Goal: Task Accomplishment & Management: Complete application form

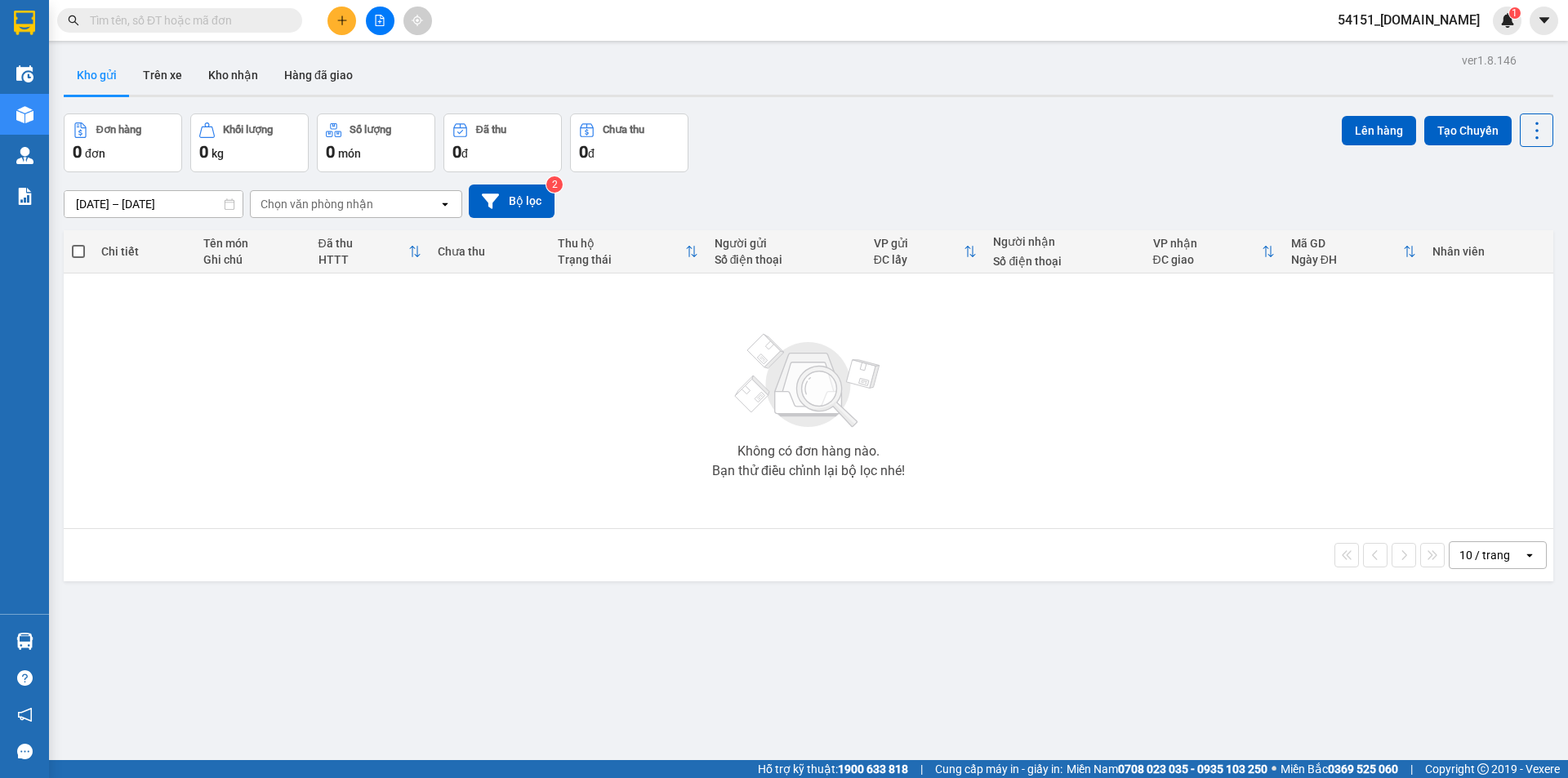
click at [1459, 19] on span "54151_[DOMAIN_NAME]" at bounding box center [1408, 20] width 168 height 21
click at [1424, 51] on span "Đăng xuất" at bounding box center [1425, 50] width 116 height 18
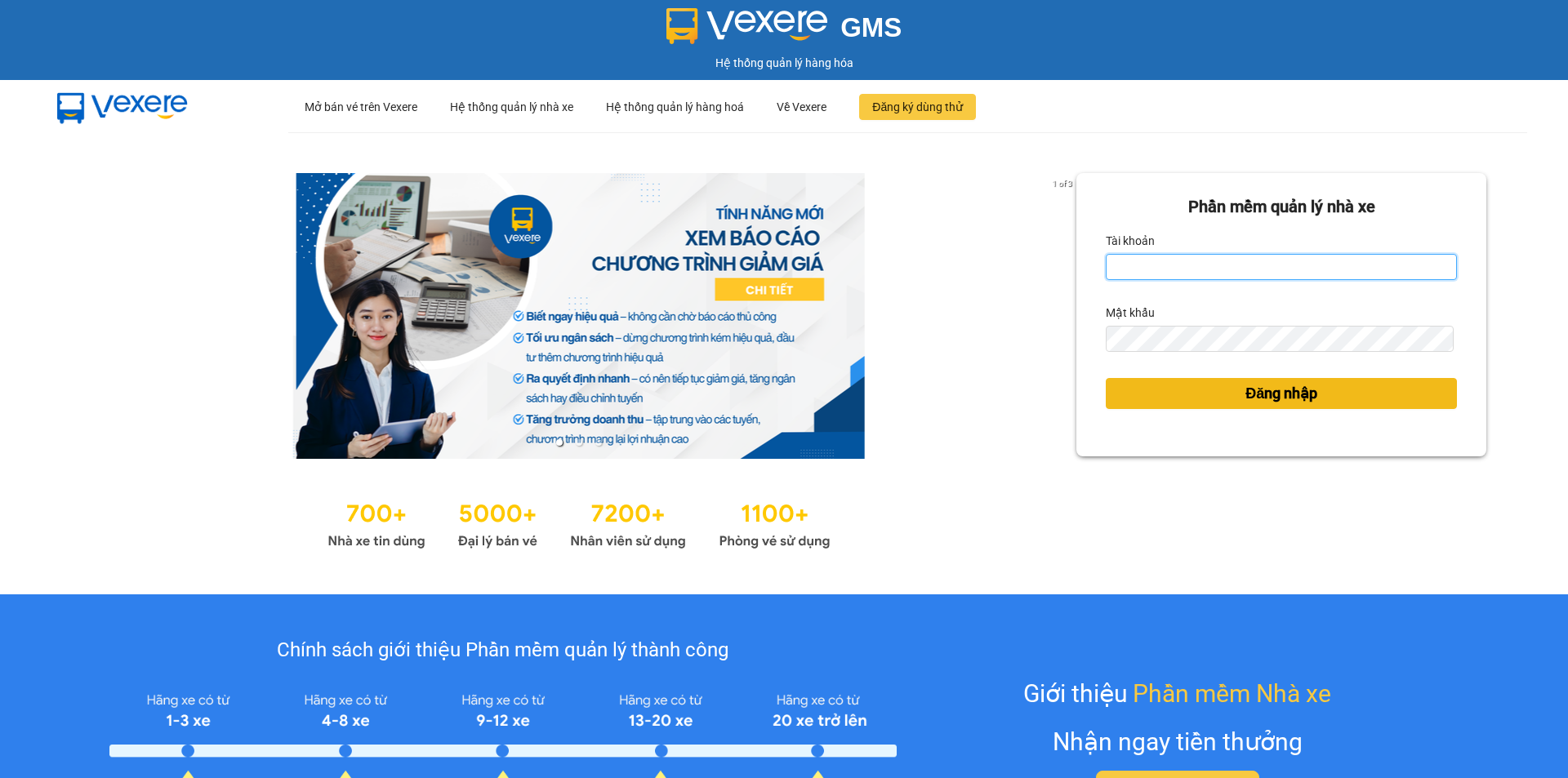
type input "[DOMAIN_NAME]"
click at [1307, 397] on span "Đăng nhập" at bounding box center [1280, 394] width 72 height 23
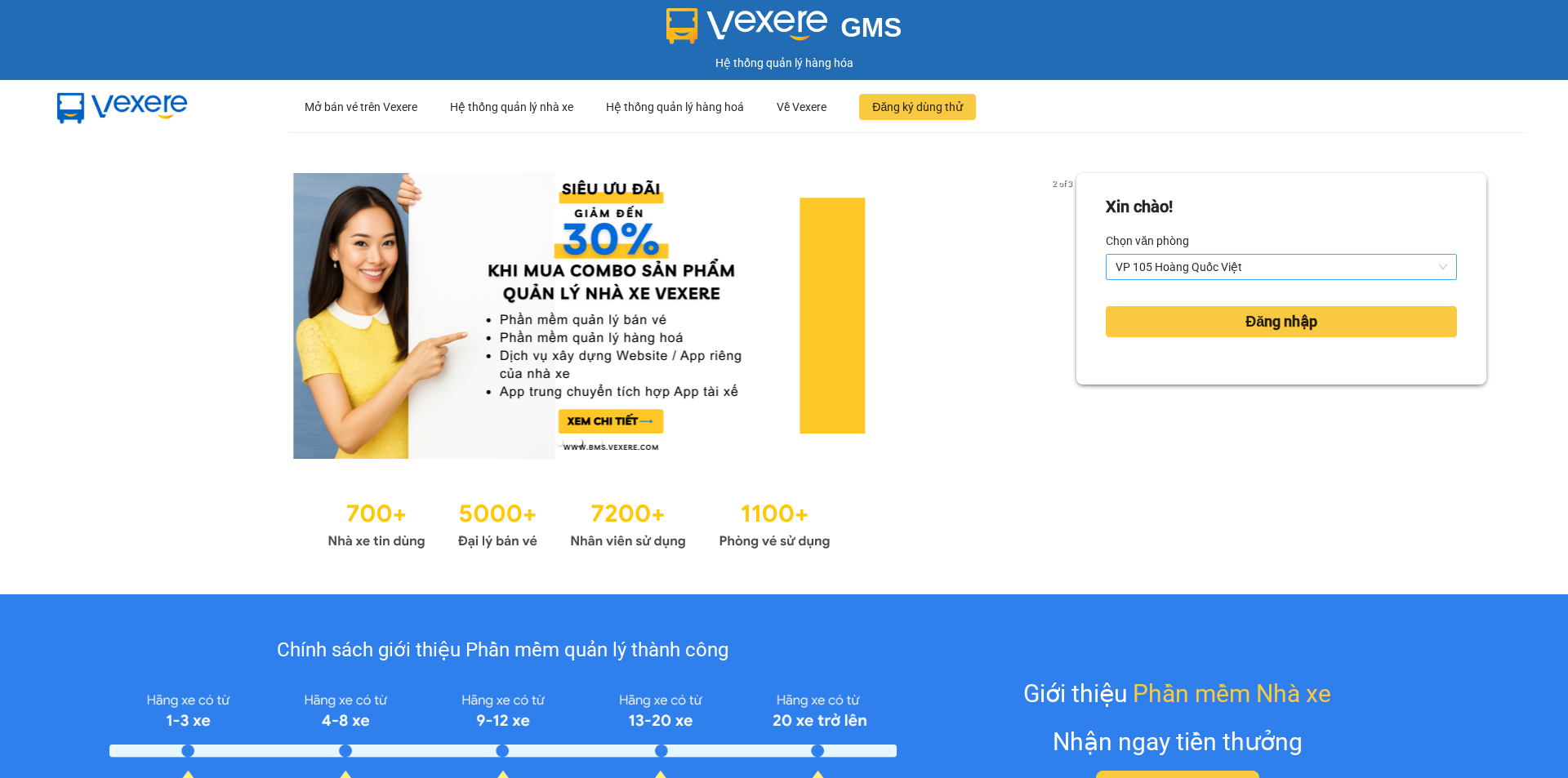
click at [1361, 276] on span "VP 105 Hoàng Quốc Việt" at bounding box center [1281, 267] width 332 height 24
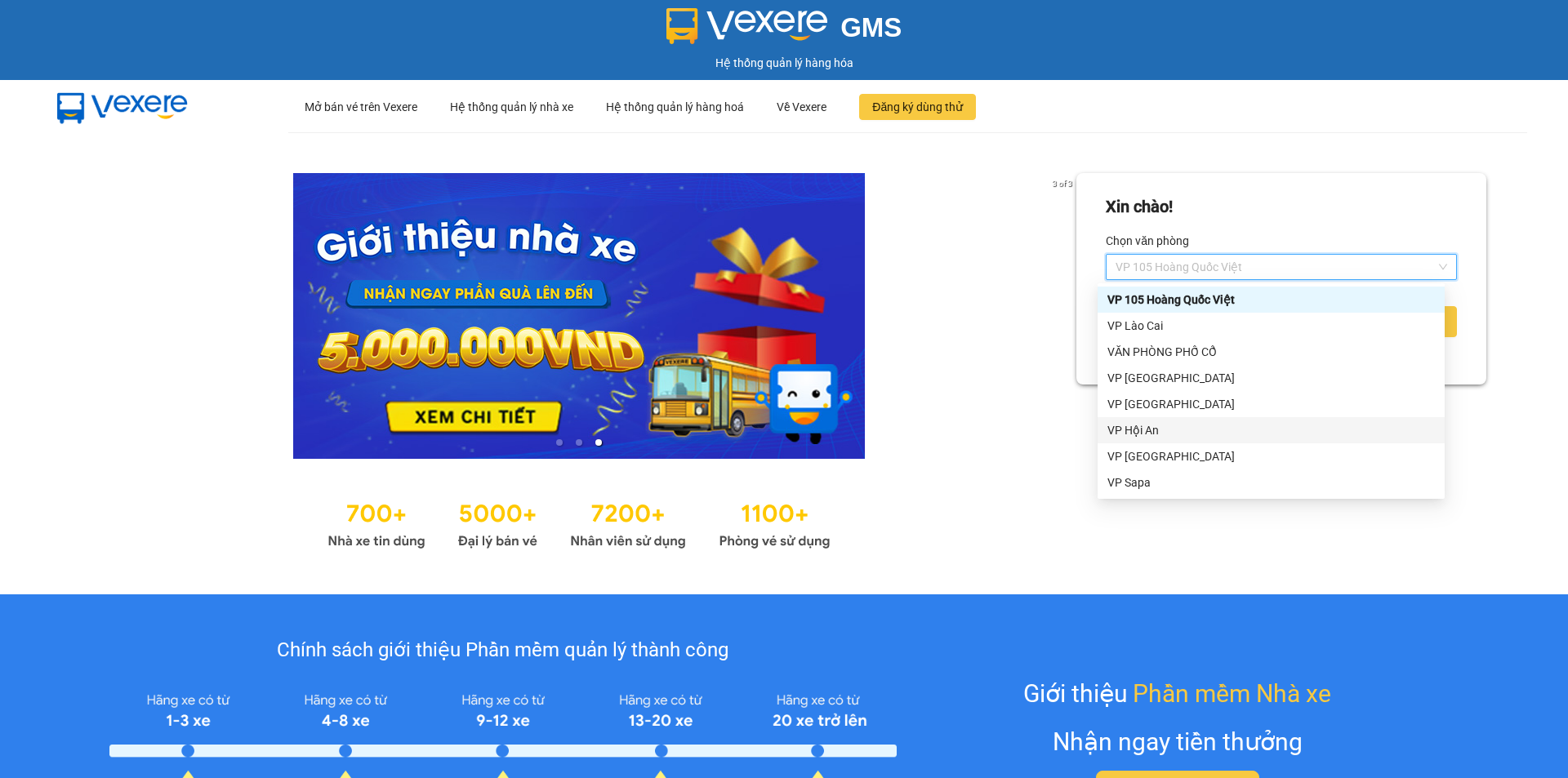
click at [1212, 437] on div "VP Hội An" at bounding box center [1271, 430] width 327 height 18
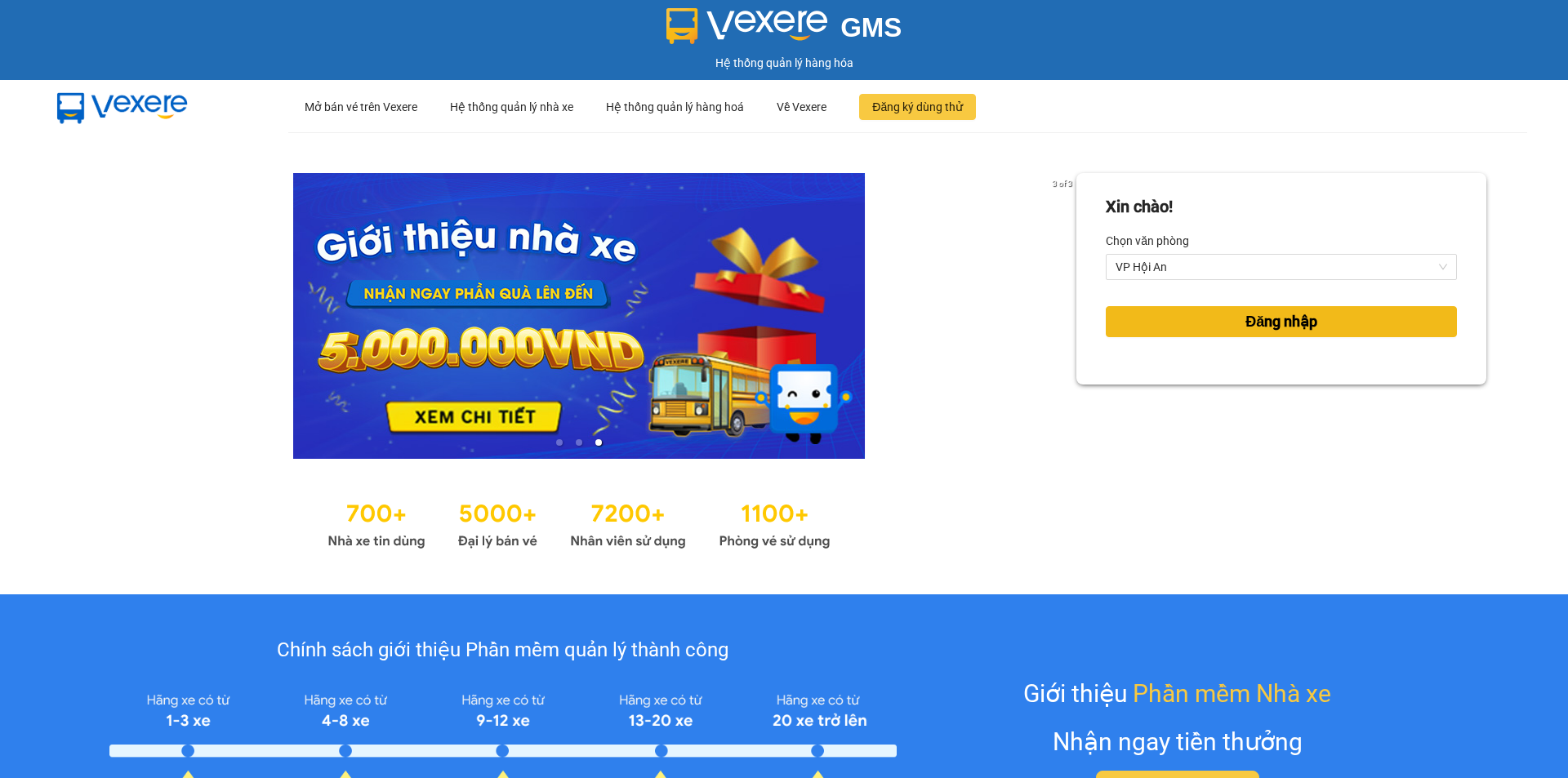
click at [1283, 324] on span "Đăng nhập" at bounding box center [1280, 321] width 72 height 23
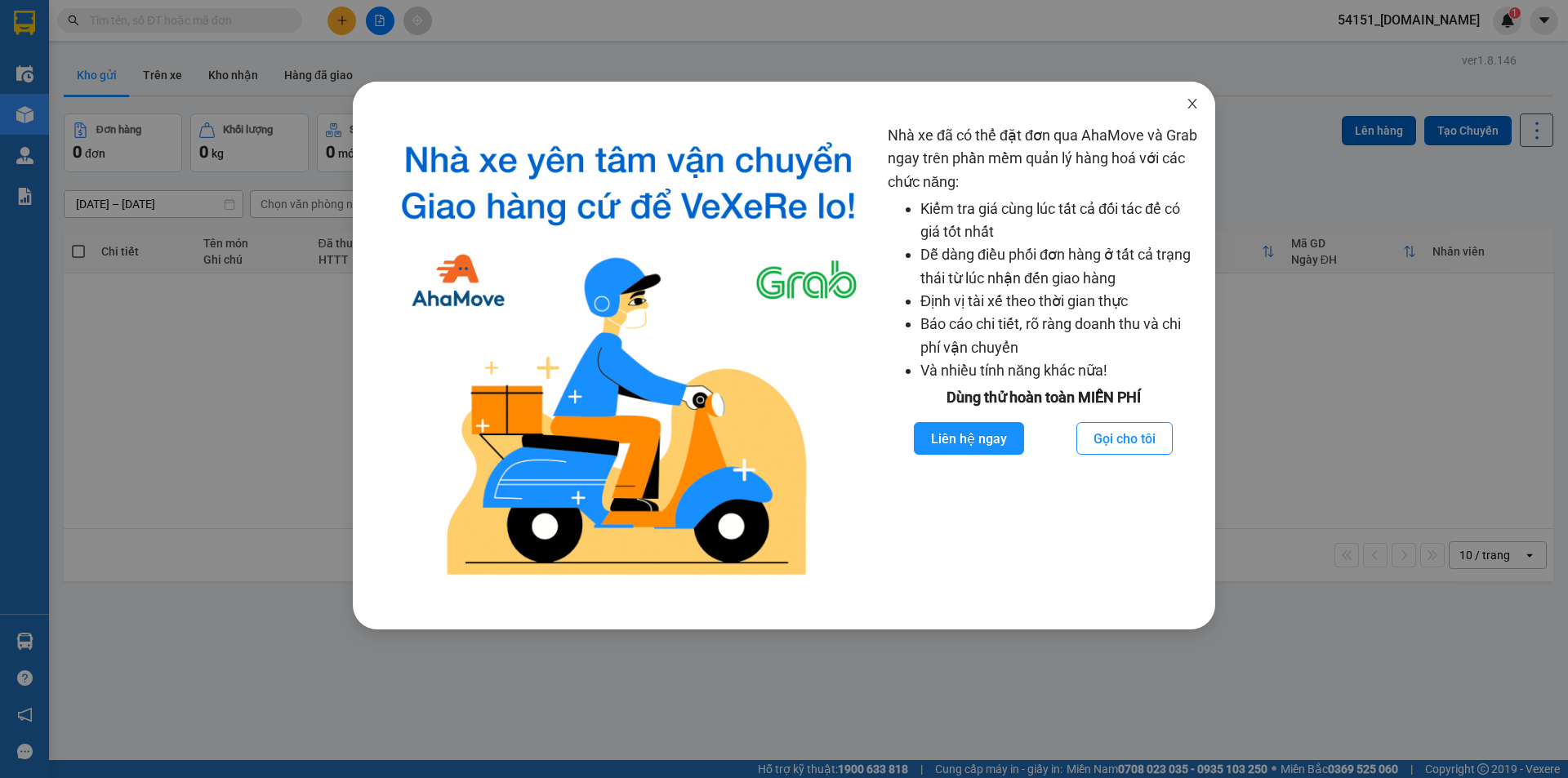
click at [1194, 102] on icon "close" at bounding box center [1192, 103] width 9 height 9
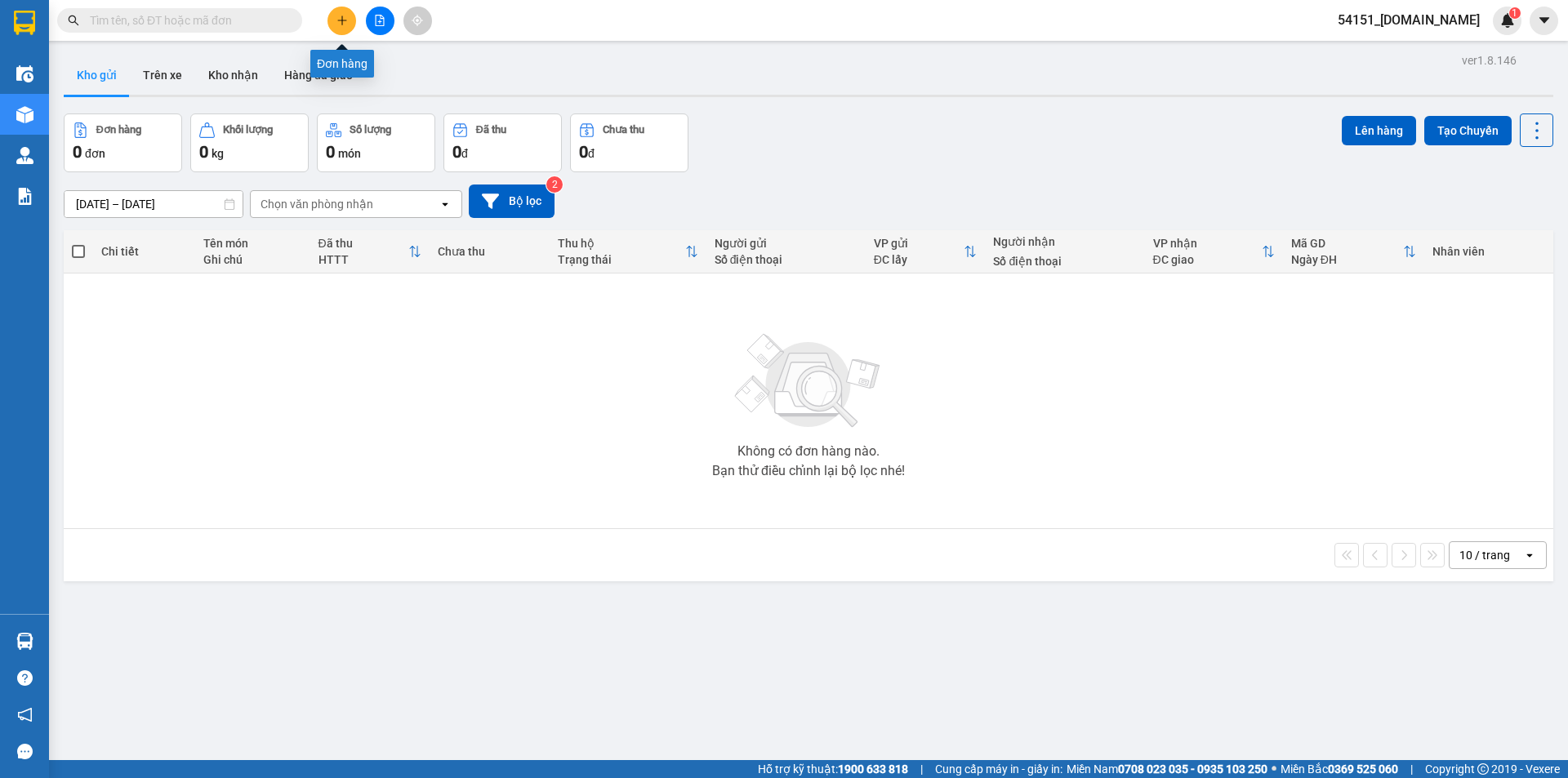
click at [352, 23] on button at bounding box center [341, 21] width 28 height 28
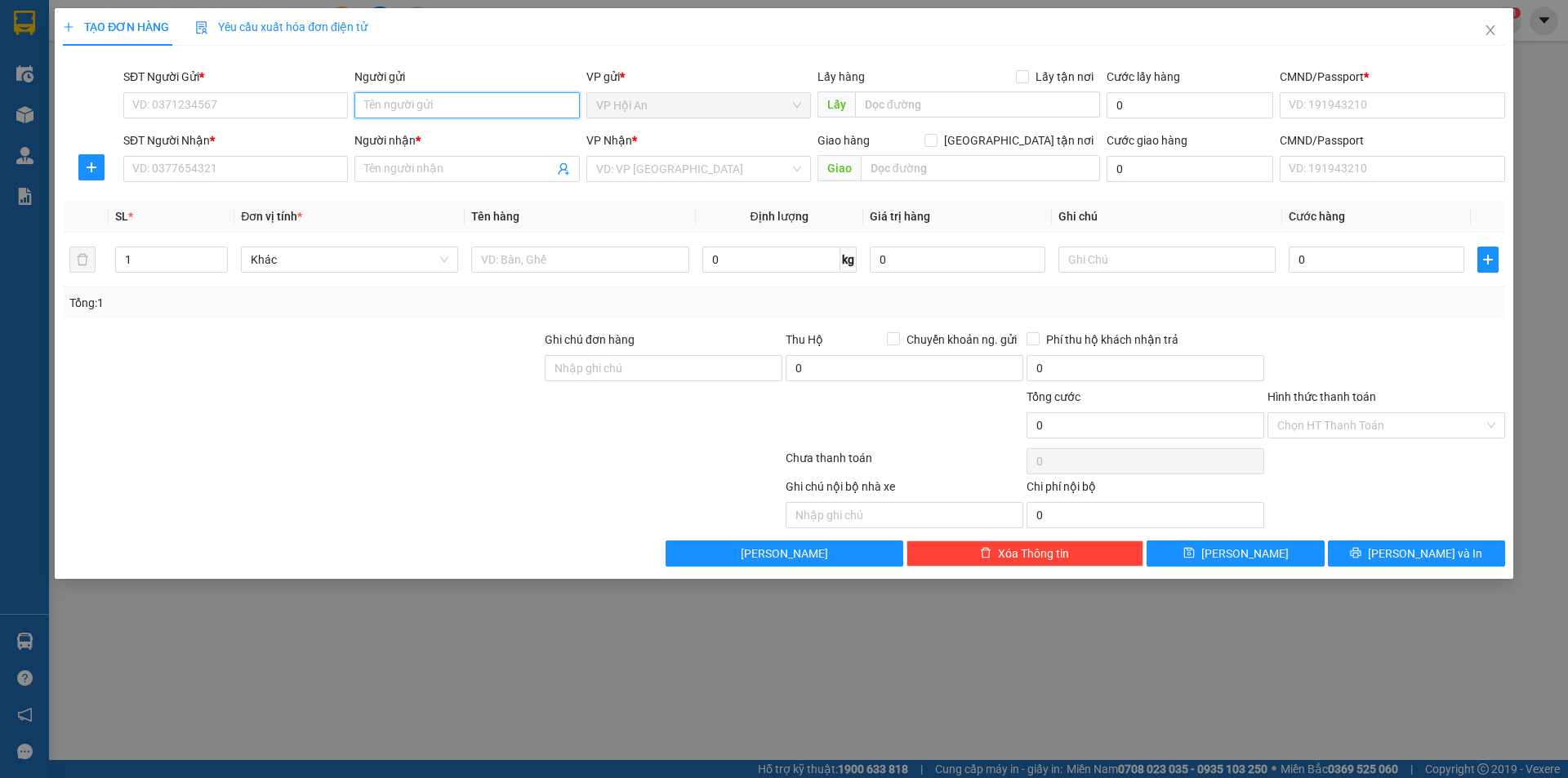
click at [414, 111] on input "Người gửi" at bounding box center [466, 105] width 225 height 26
type input "105"
click at [484, 139] on div "105 Tôn Đức Thắng - 0912544996" at bounding box center [467, 138] width 205 height 18
type input "0912544996"
type input "105 Tôn Đức Thắng"
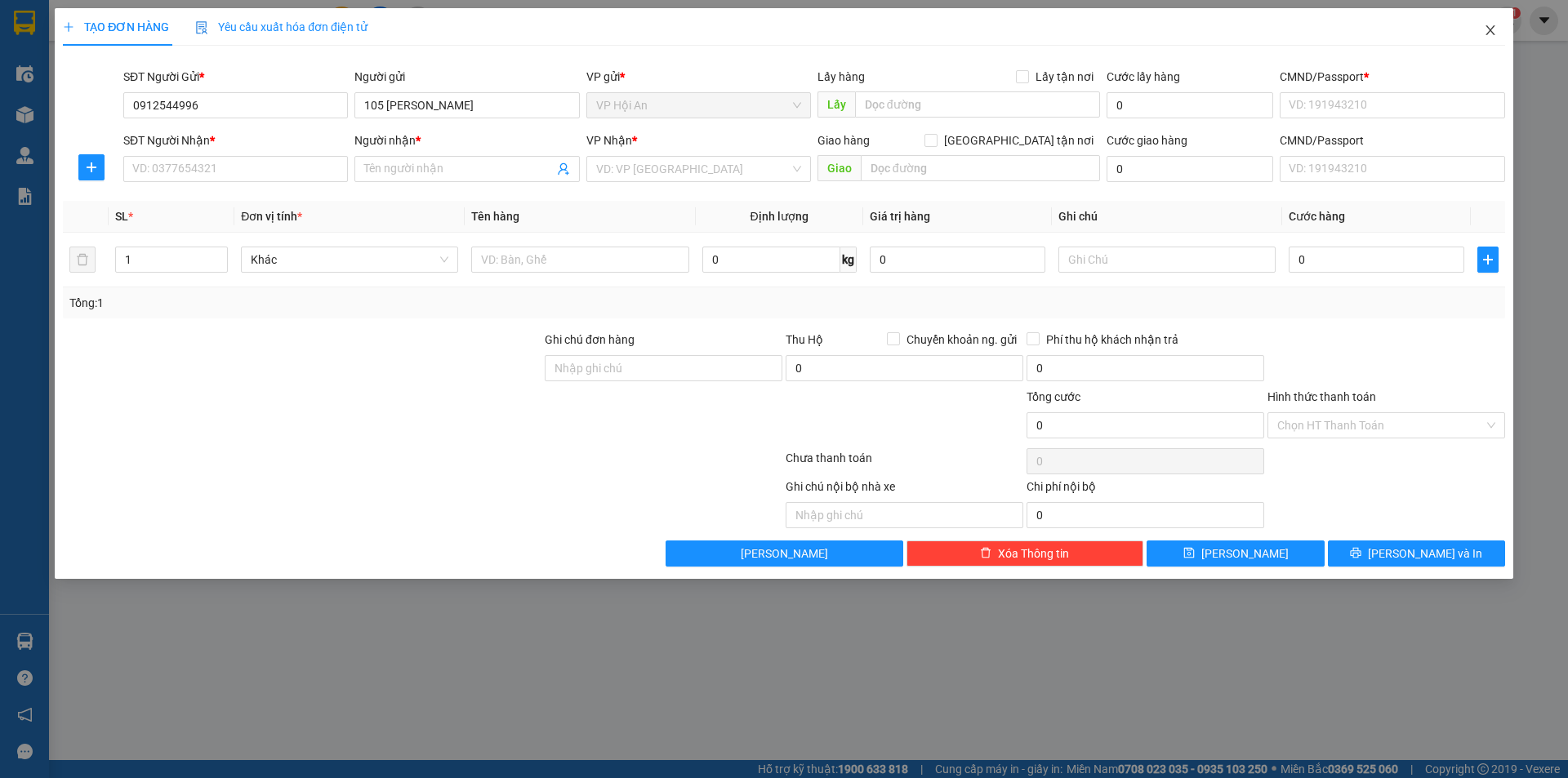
click at [1493, 28] on icon "close" at bounding box center [1490, 29] width 9 height 9
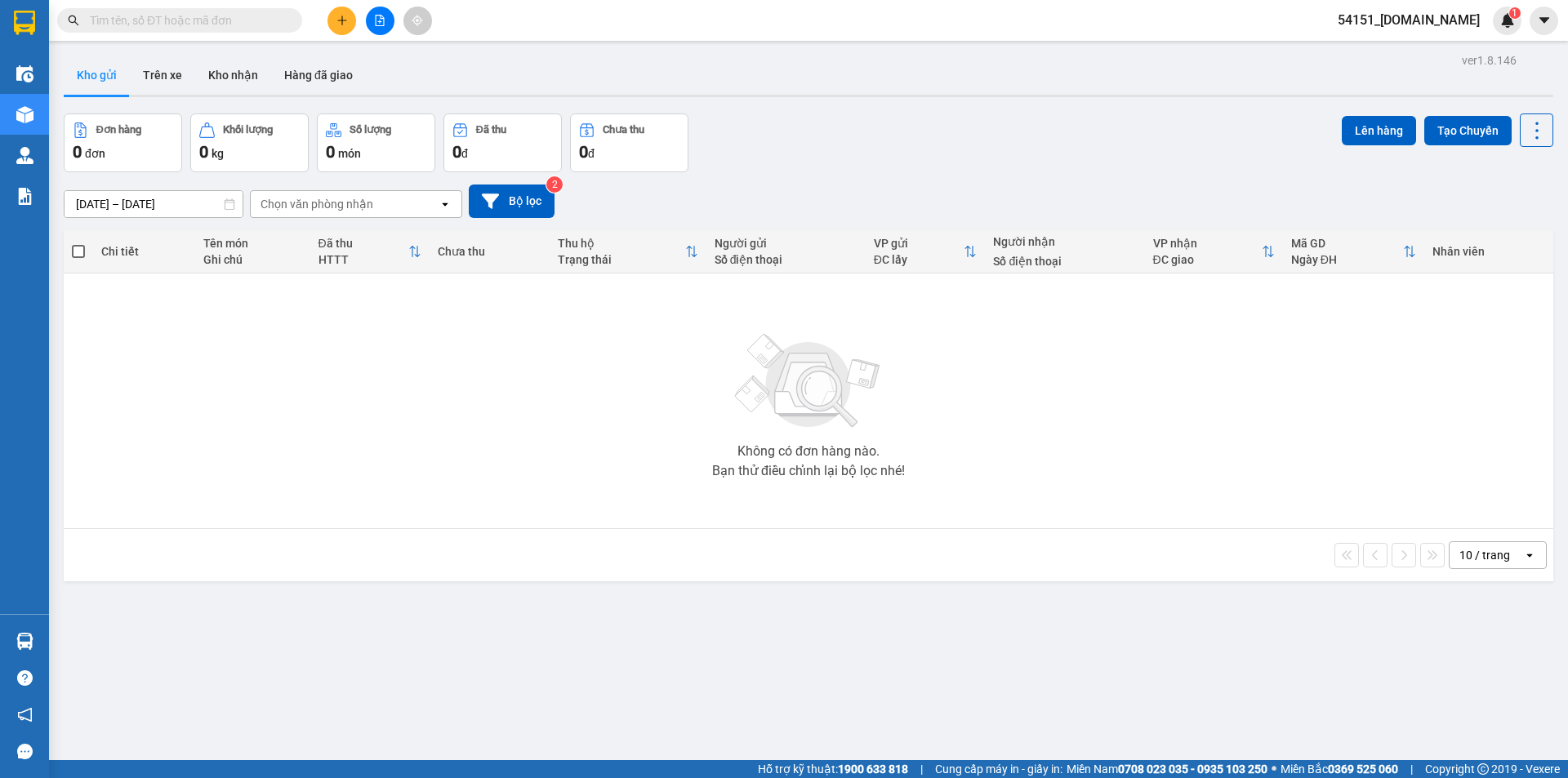
click at [1449, 18] on span "54151_[DOMAIN_NAME]" at bounding box center [1408, 20] width 168 height 21
click at [1403, 47] on span "Đăng xuất" at bounding box center [1425, 50] width 116 height 18
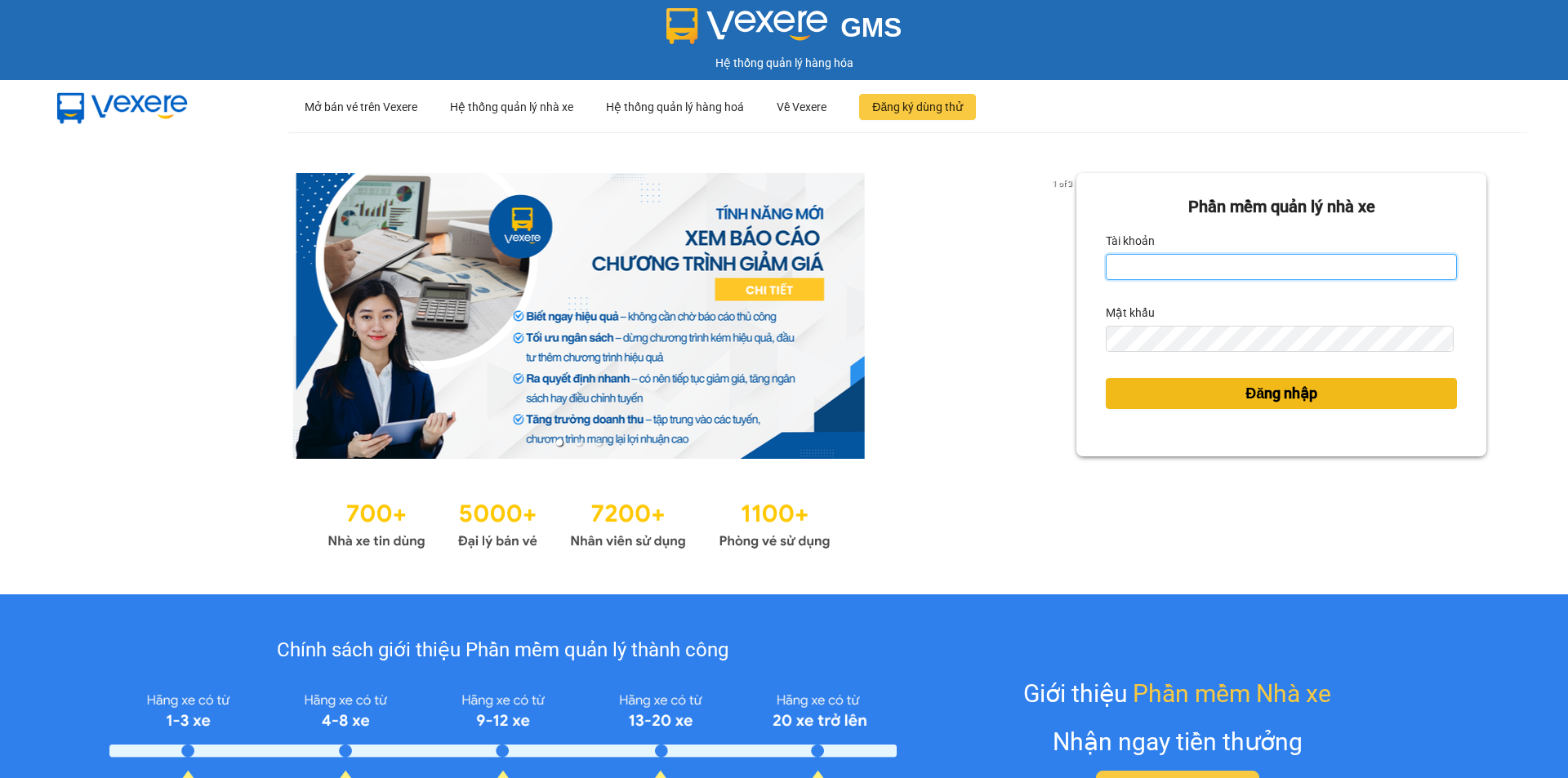
type input "[DOMAIN_NAME]"
click at [1319, 393] on button "Đăng nhập" at bounding box center [1281, 394] width 352 height 31
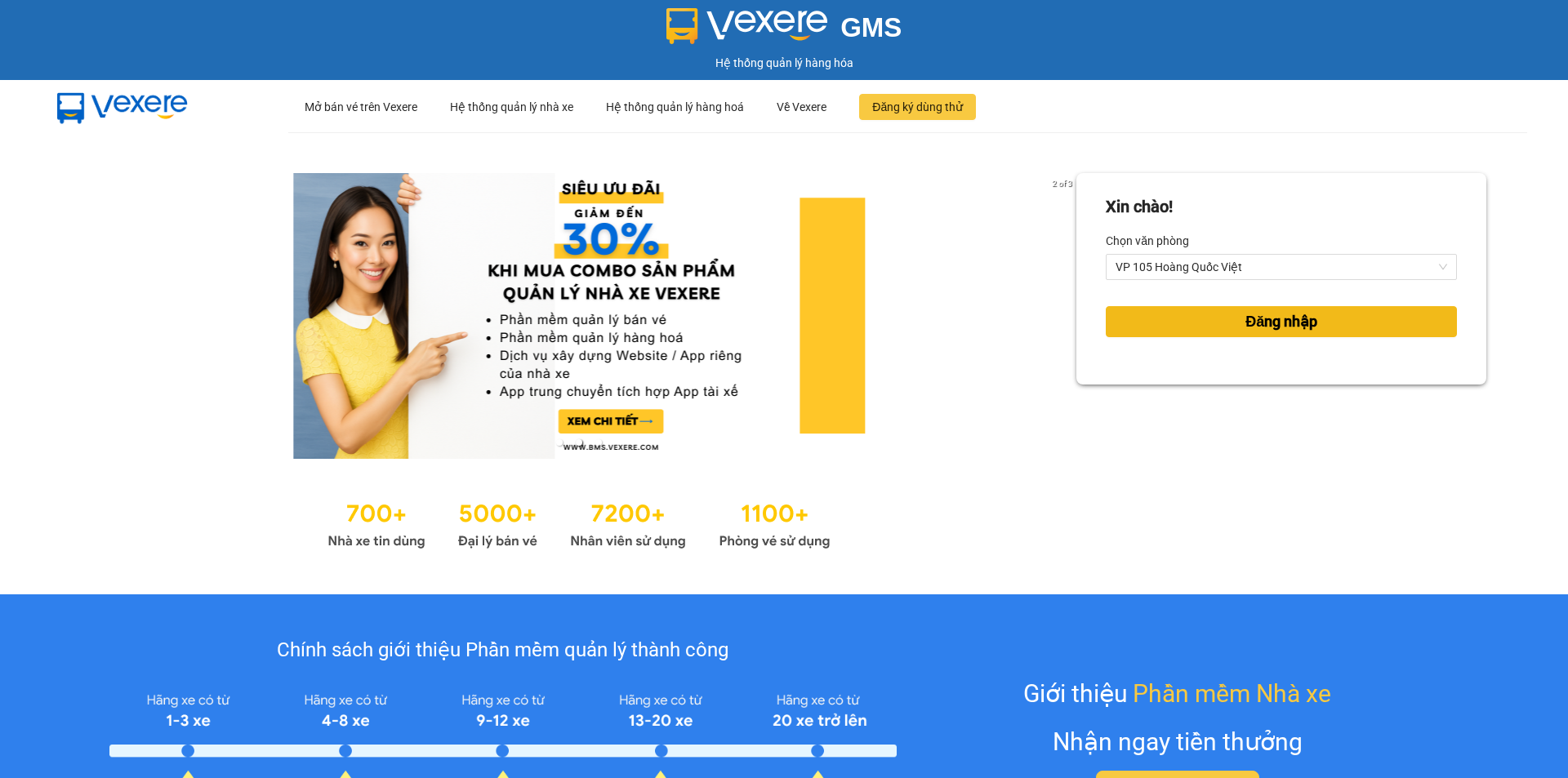
click at [1302, 327] on span "Đăng nhập" at bounding box center [1280, 321] width 72 height 23
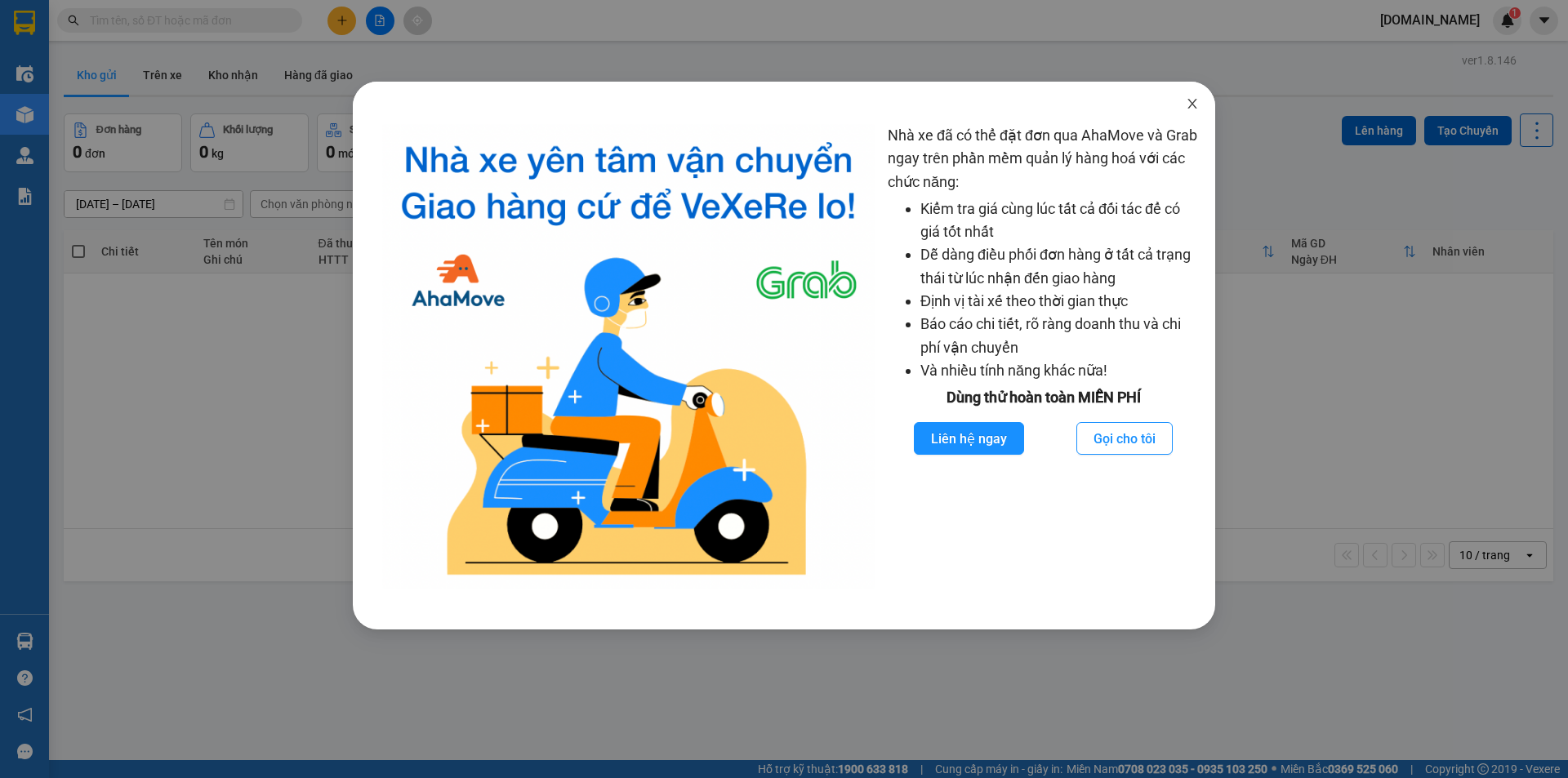
click at [1195, 106] on icon "close" at bounding box center [1192, 103] width 13 height 13
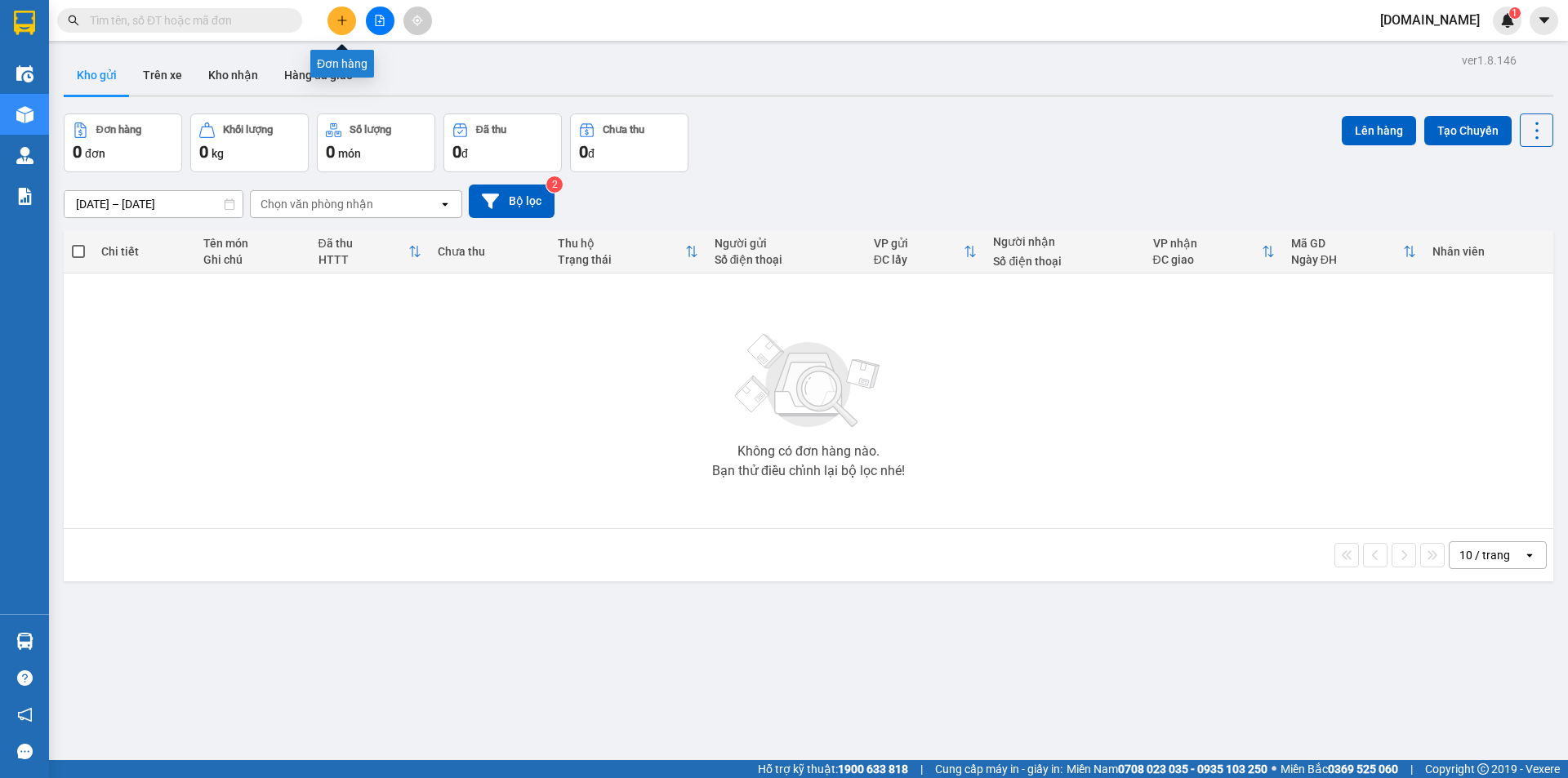
click at [338, 22] on icon "plus" at bounding box center [341, 20] width 11 height 11
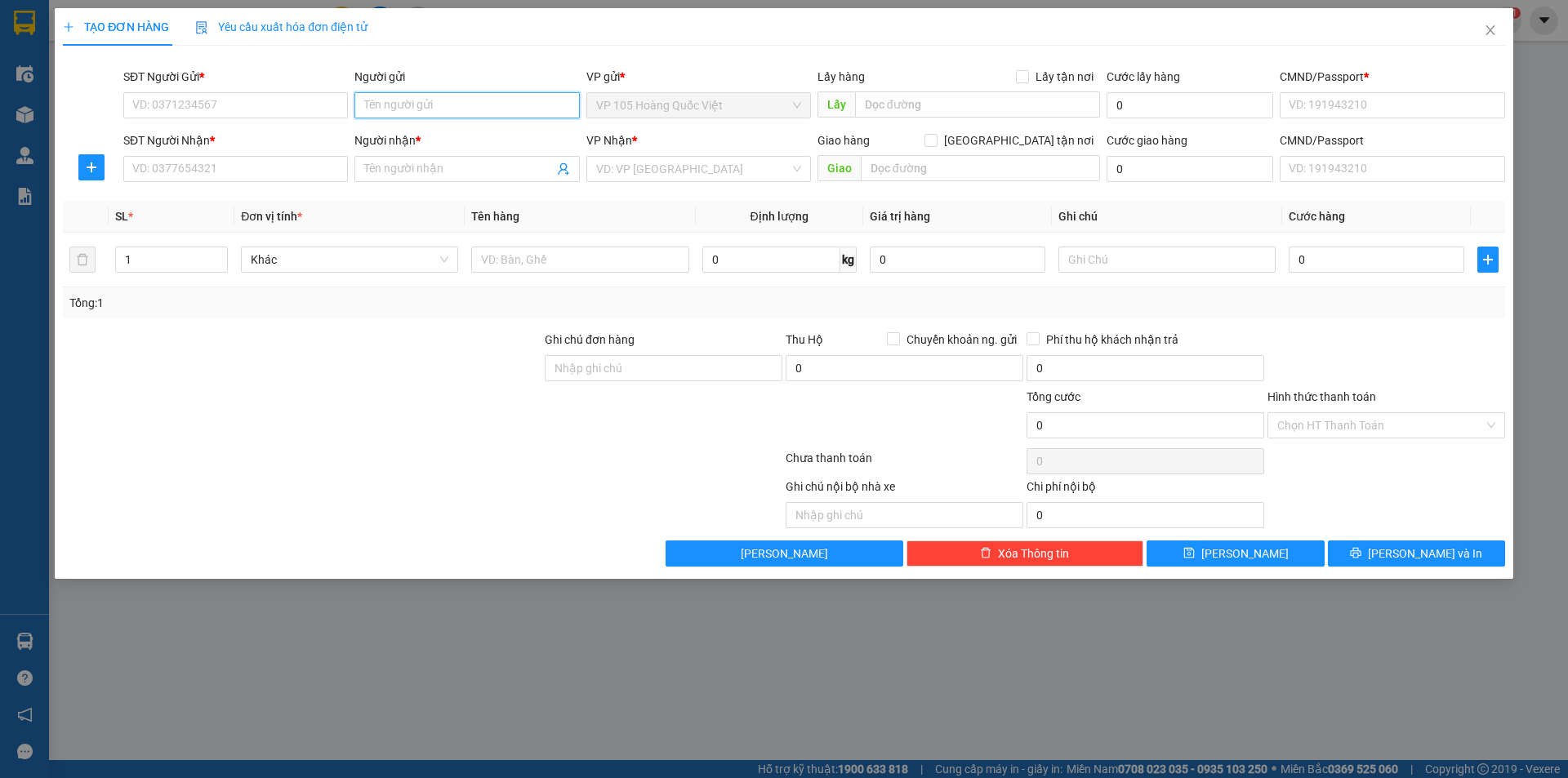
click at [426, 98] on input "Người gửi" at bounding box center [466, 105] width 225 height 26
type input "10"
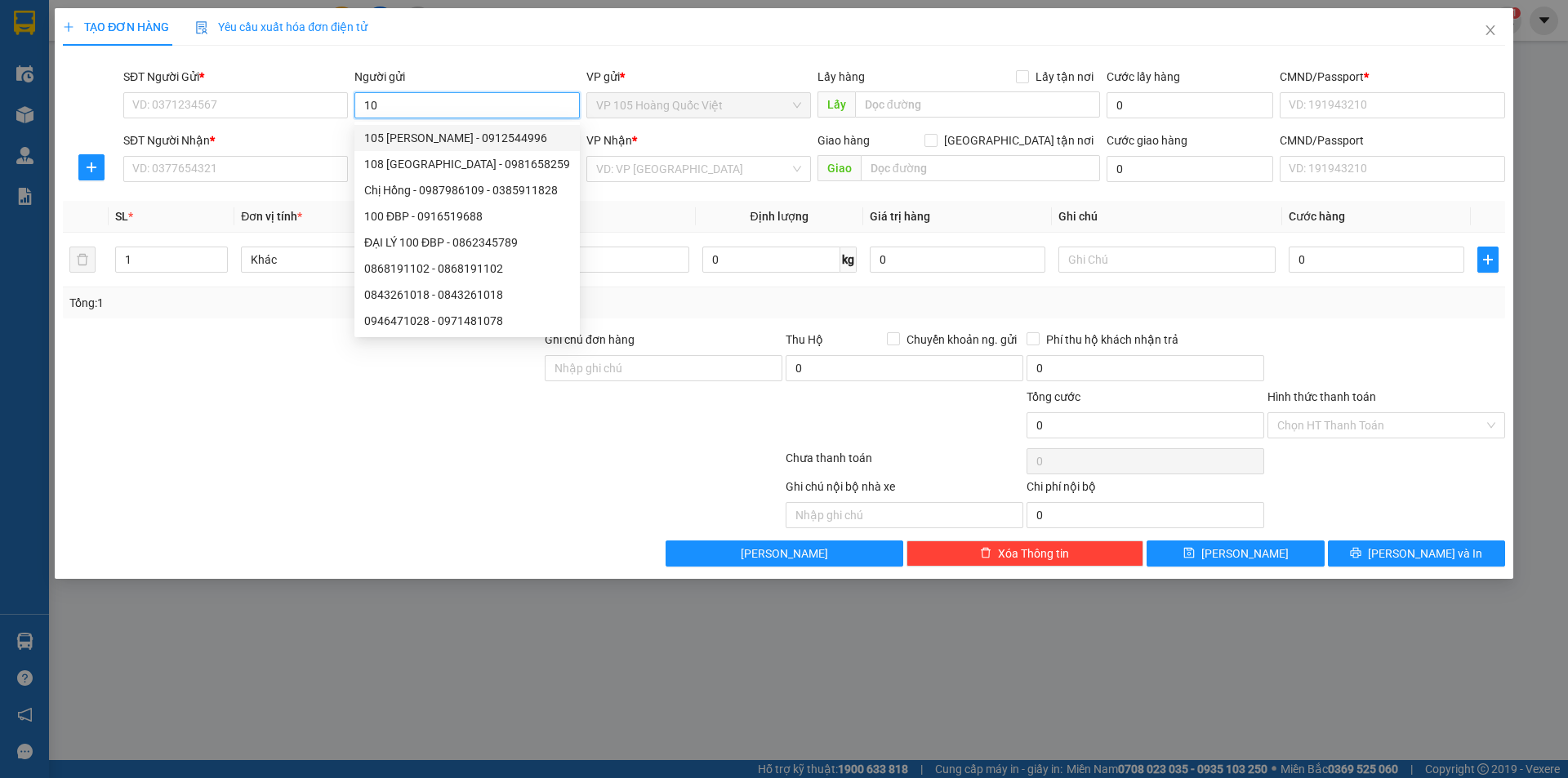
click at [443, 140] on div "105 Tôn Đức Thắng - 0912544996" at bounding box center [467, 138] width 206 height 18
type input "0912544996"
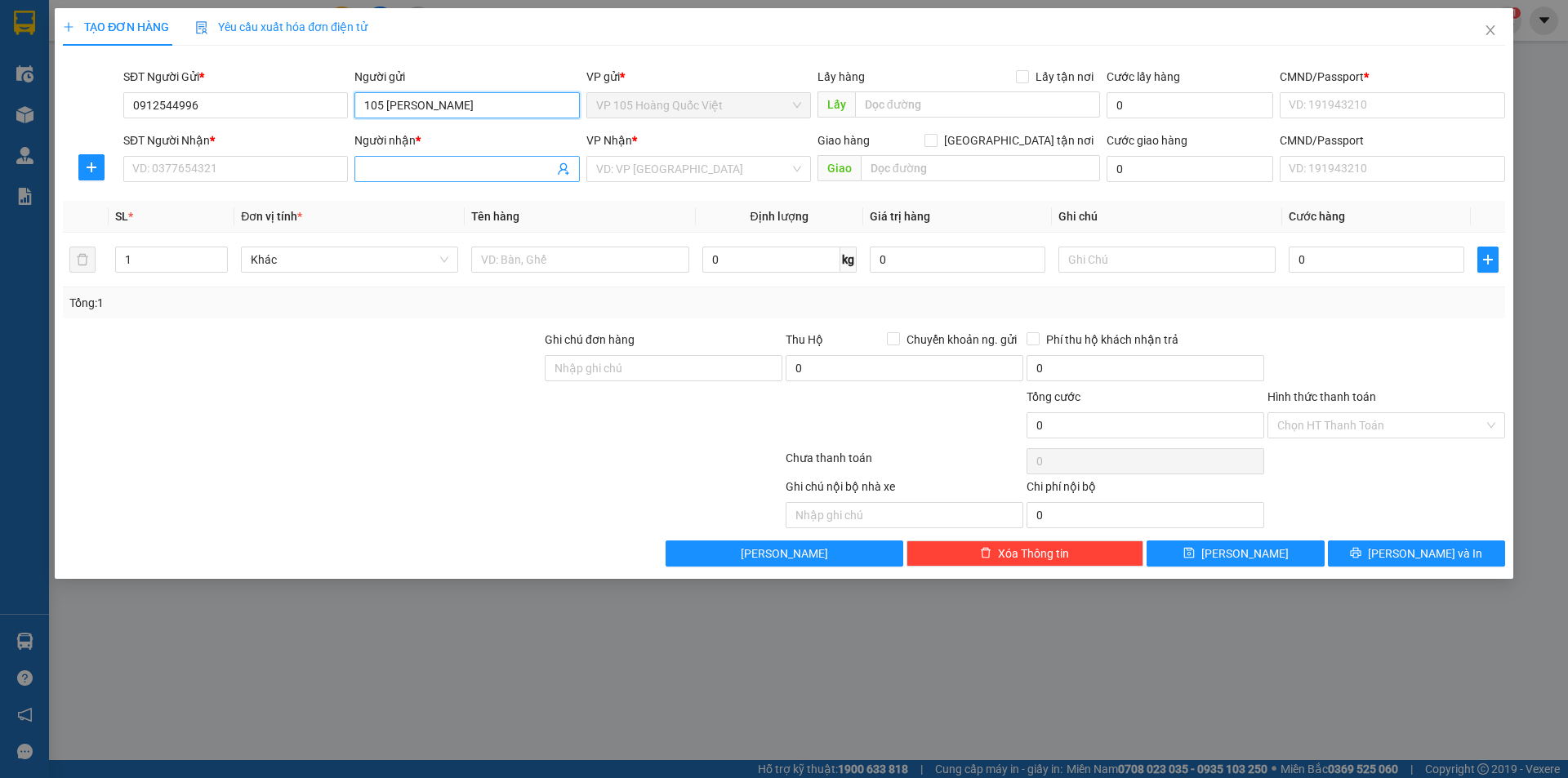
type input "105 Tôn Đức Thắng"
click at [451, 168] on input "Người nhận *" at bounding box center [458, 169] width 189 height 18
drag, startPoint x: 443, startPoint y: 171, endPoint x: 352, endPoint y: 168, distance: 91.0
click at [352, 168] on div "Người nhận * 0905545161 0905545161" at bounding box center [467, 160] width 231 height 57
type input "0905545161"
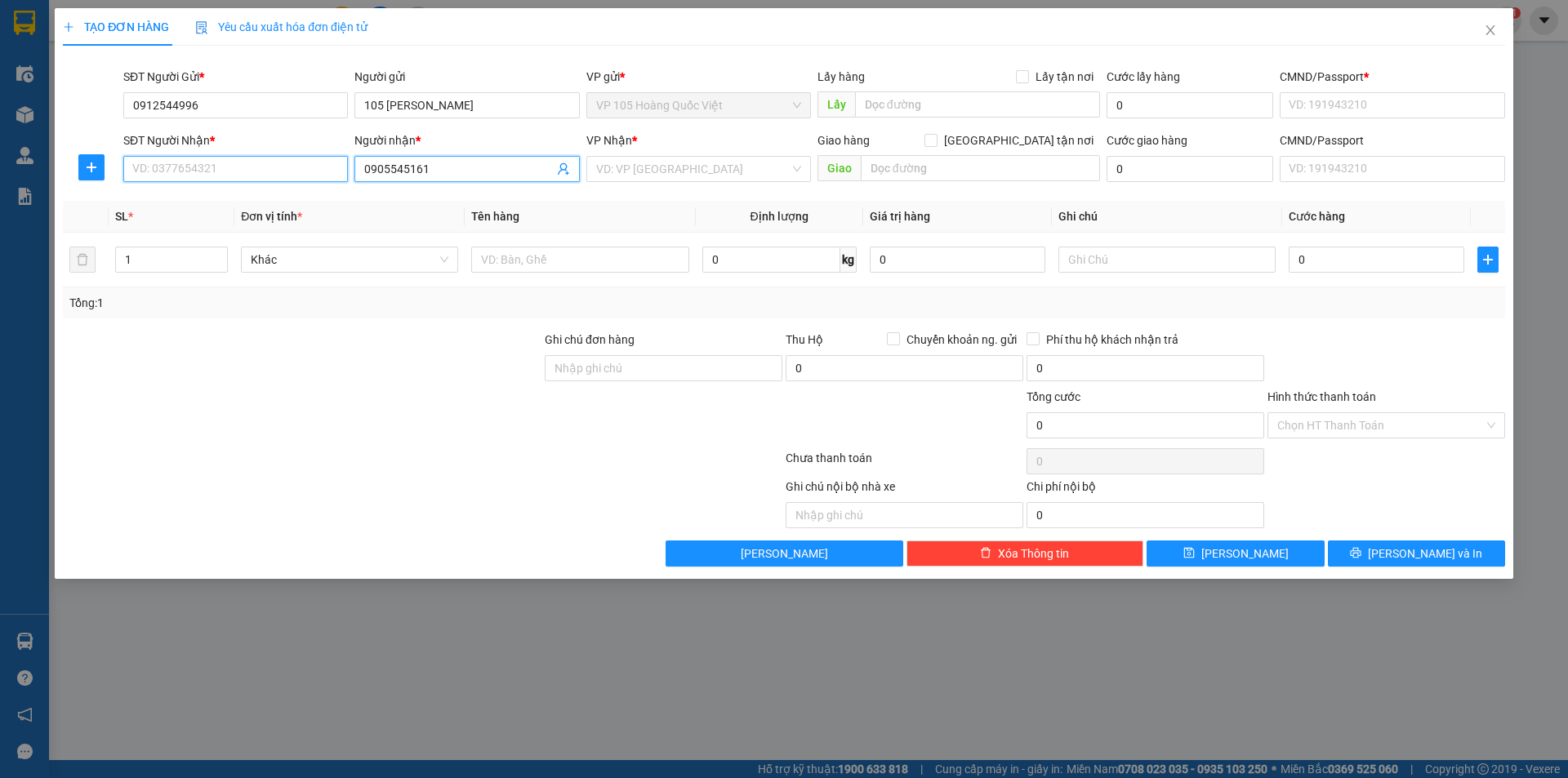
click at [315, 168] on input "SĐT Người Nhận *" at bounding box center [235, 169] width 225 height 26
paste input "0905545161"
type input "0905545161"
click at [445, 172] on input "0905545161" at bounding box center [458, 169] width 189 height 18
type input "0"
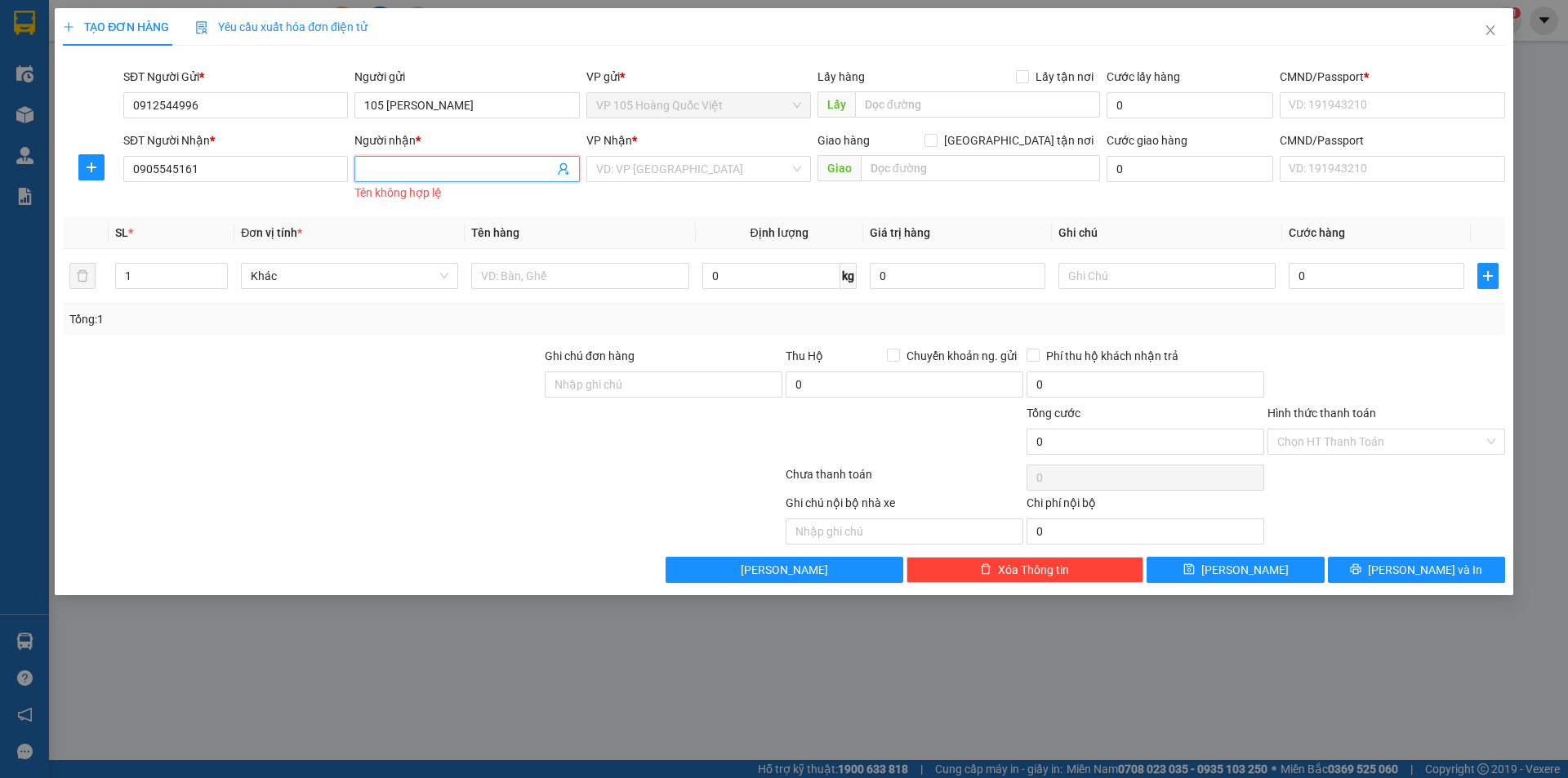
type input "h"
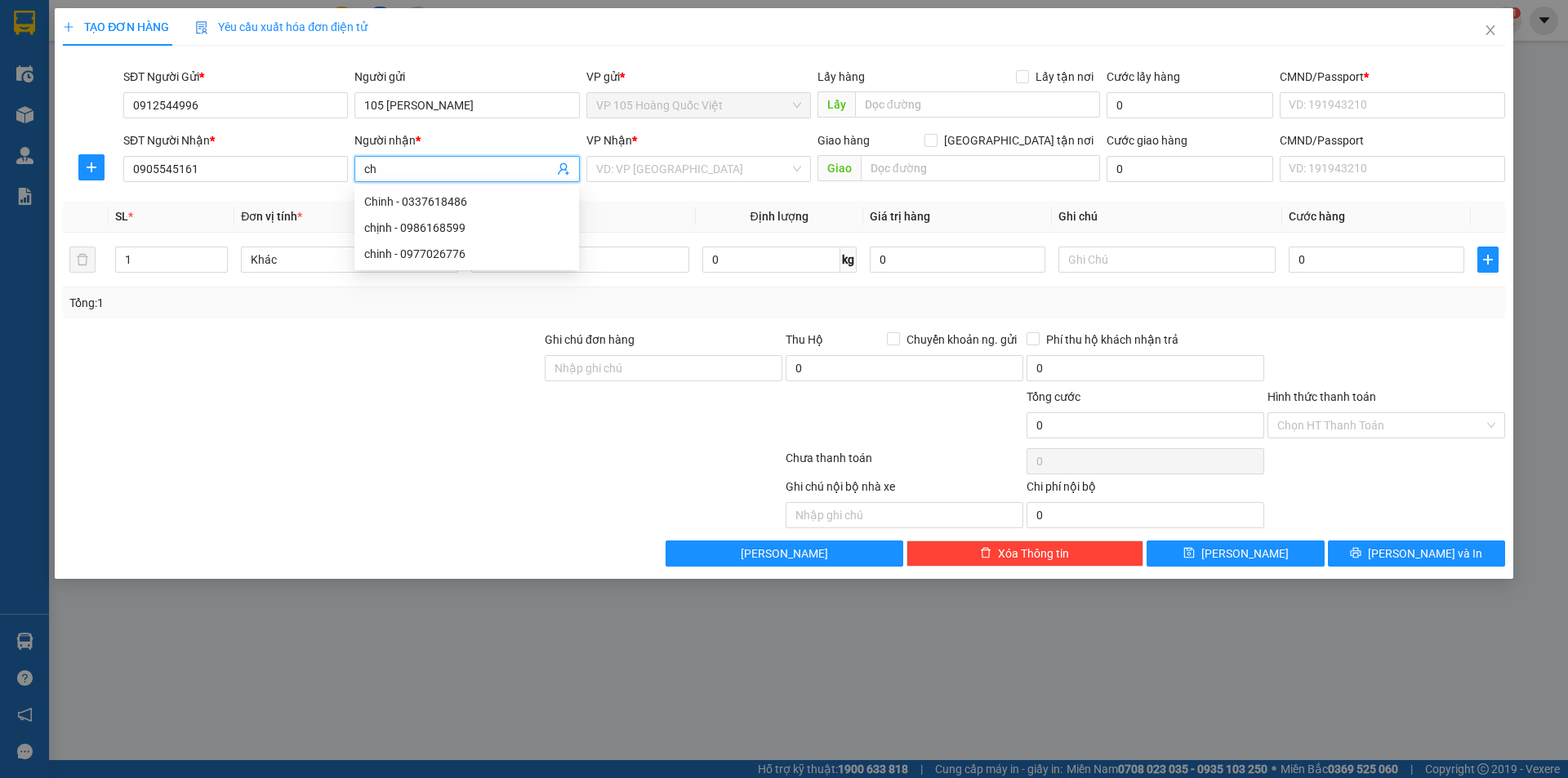
type input "c"
type input "Chinh"
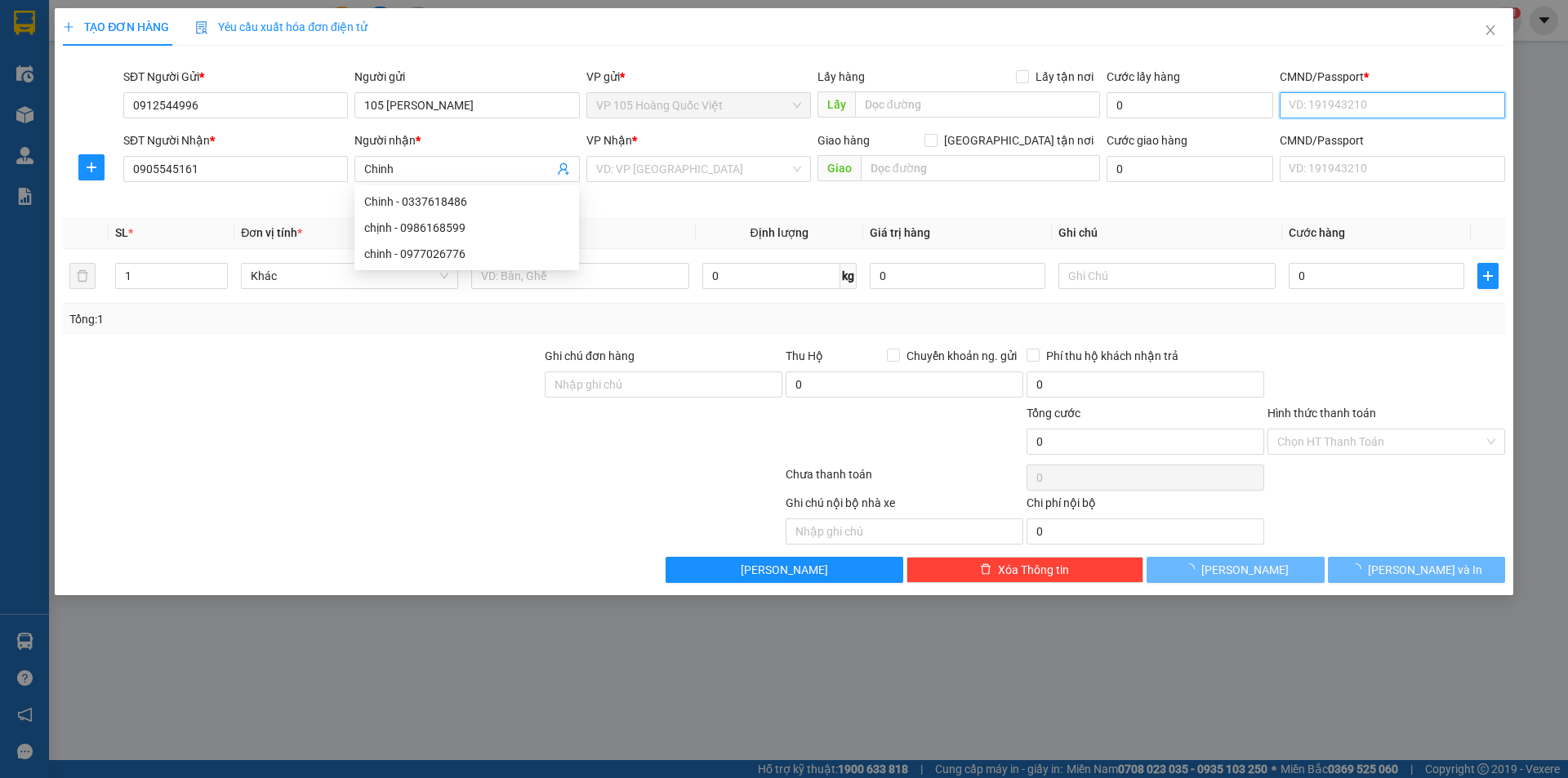
click at [1413, 102] on input "CMND/Passport *" at bounding box center [1391, 105] width 225 height 26
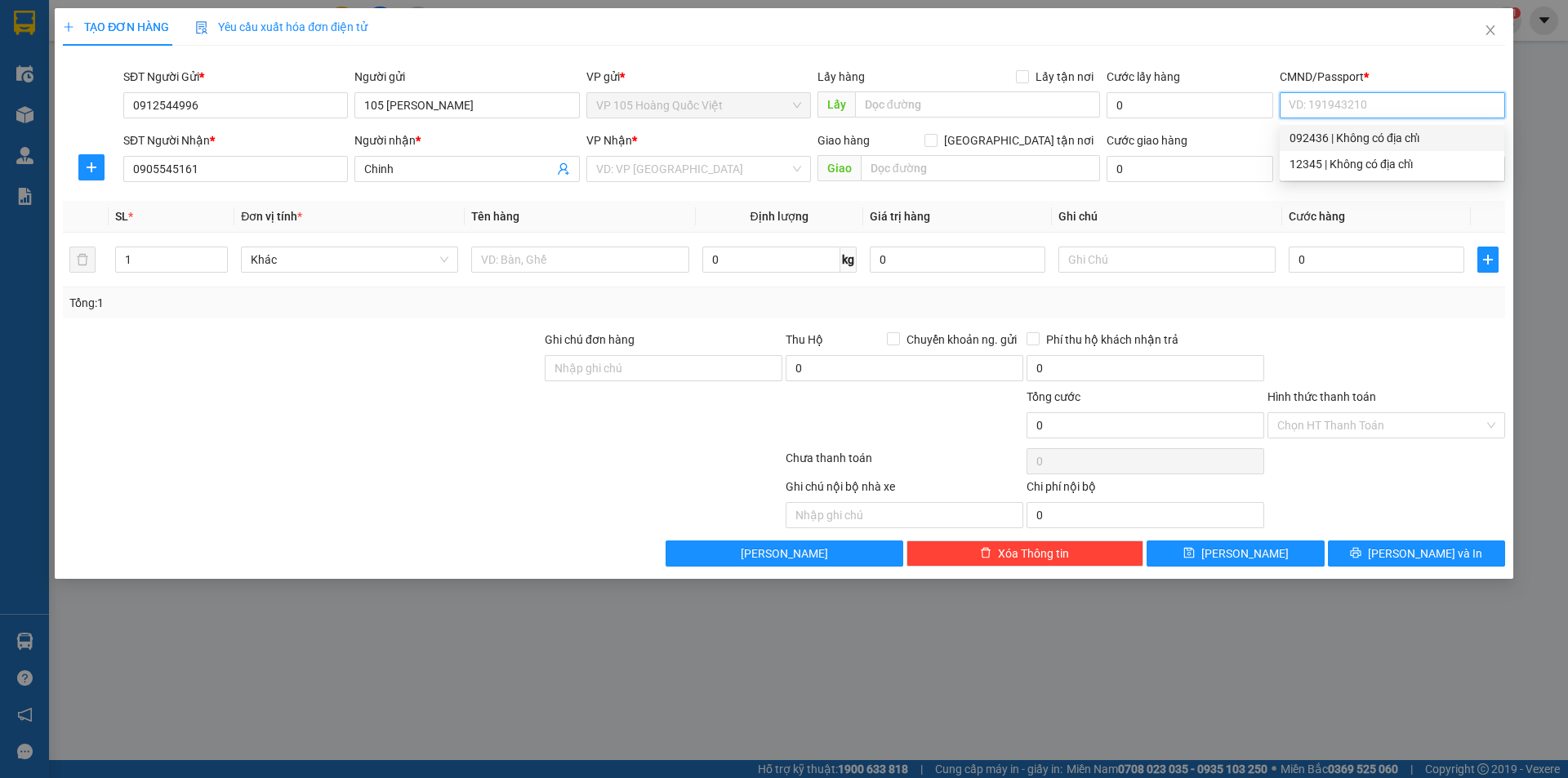
click at [1367, 139] on div "092436 | Không có địa chỉ" at bounding box center [1392, 138] width 205 height 18
type input "092436"
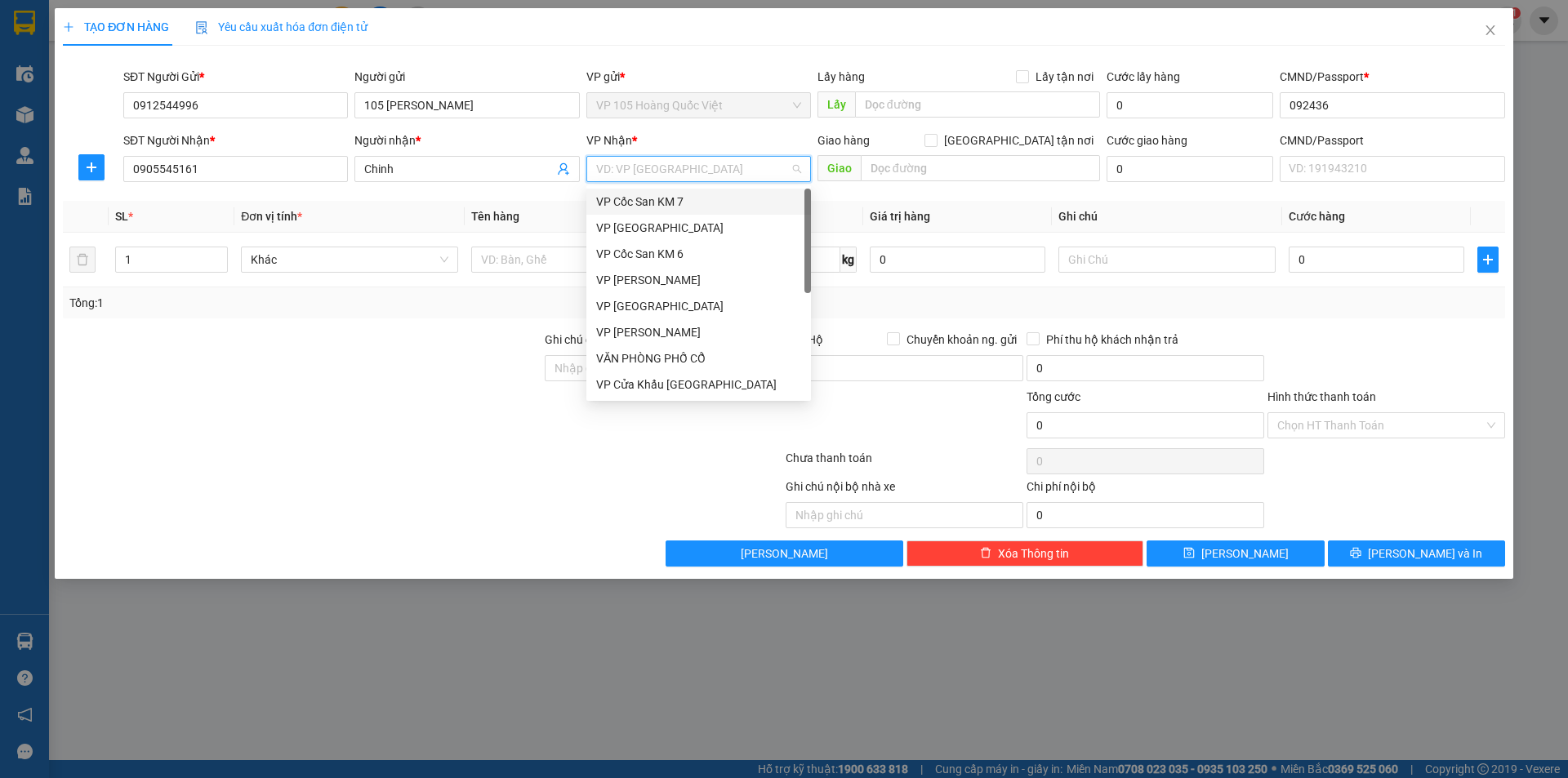
click at [666, 165] on input "search" at bounding box center [693, 169] width 194 height 24
click at [657, 274] on div "VP Đà Nẵng" at bounding box center [699, 280] width 205 height 18
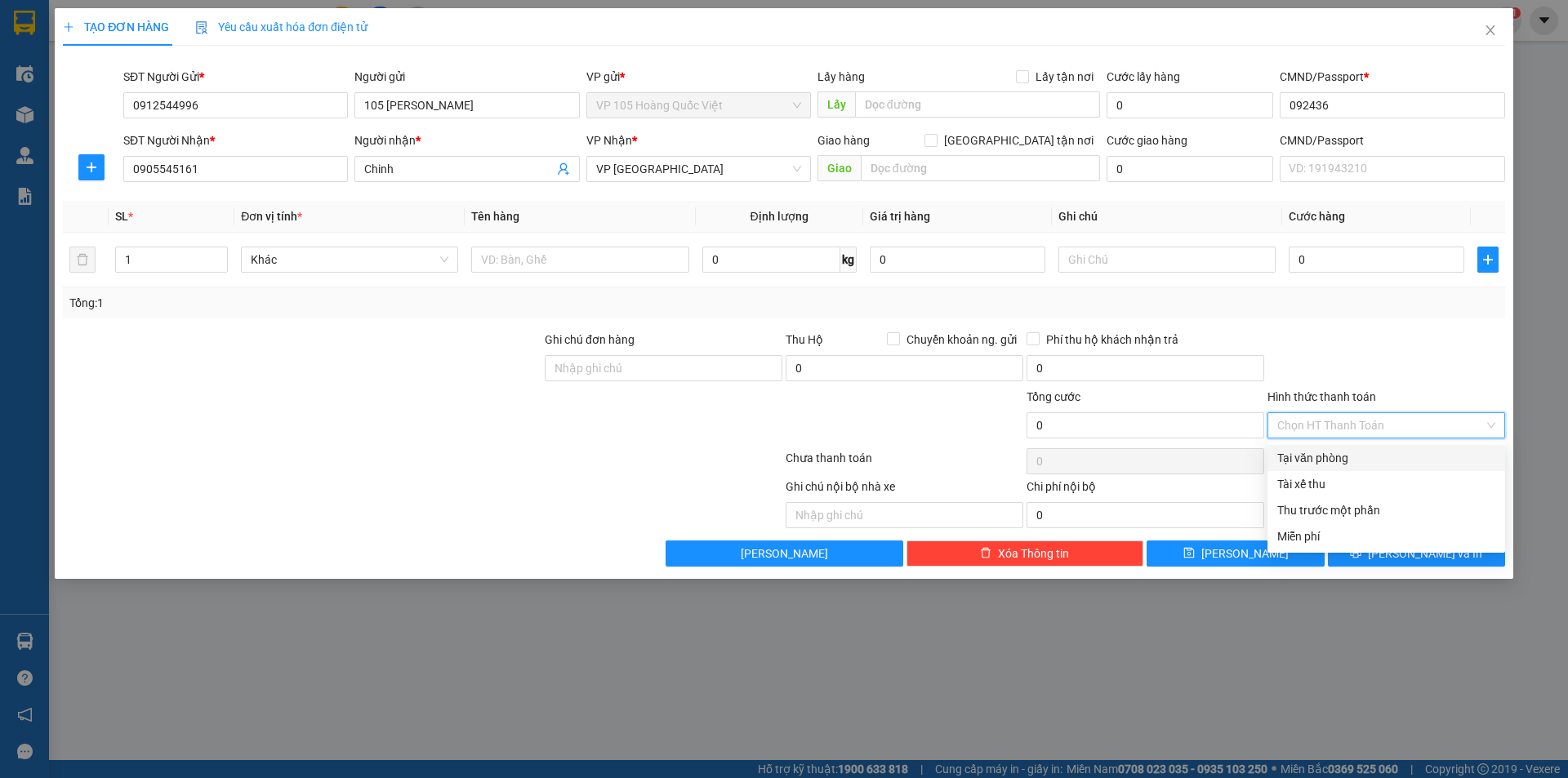
click at [1304, 425] on input "Hình thức thanh toán" at bounding box center [1380, 426] width 207 height 24
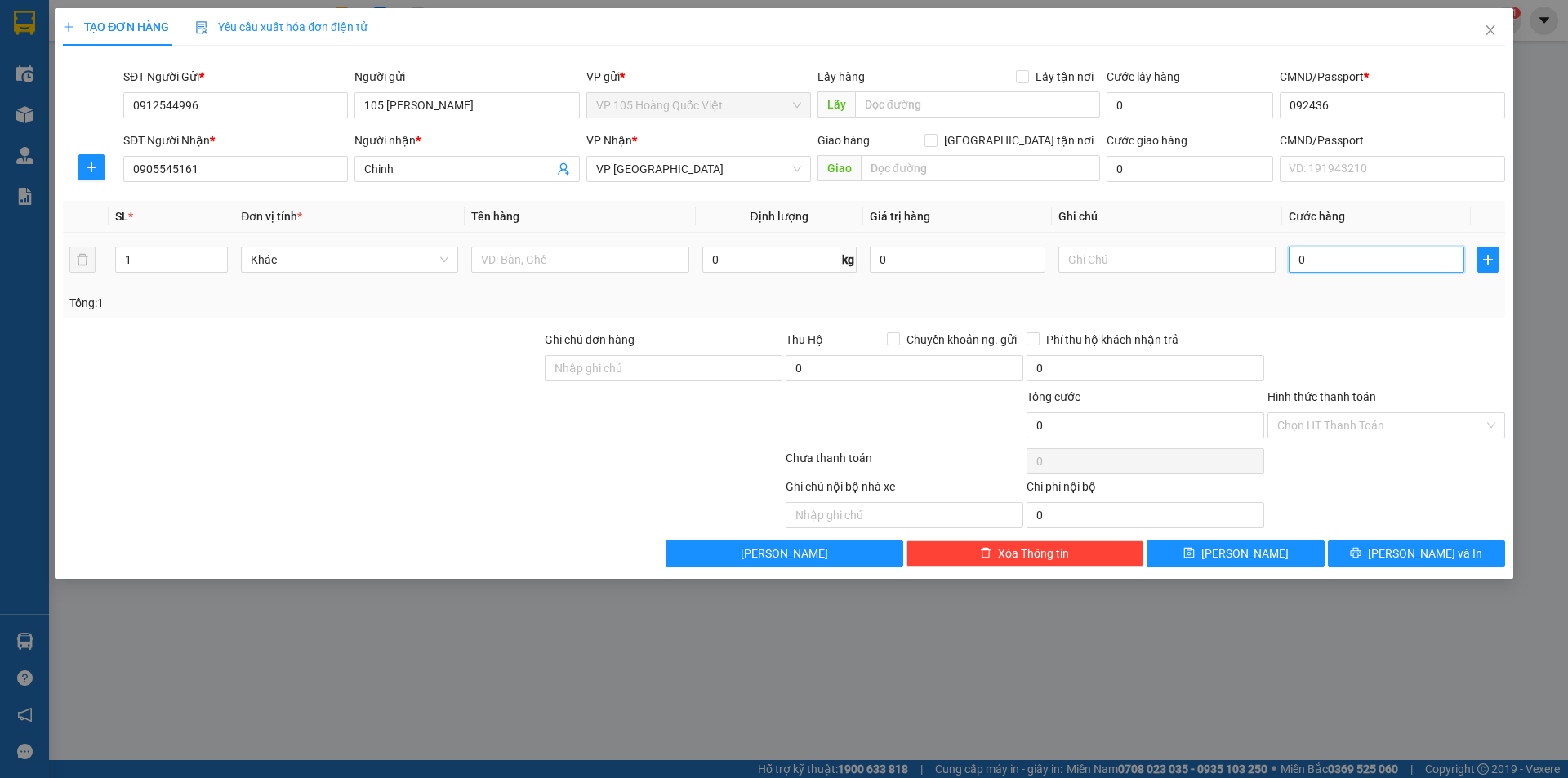
click at [1364, 260] on input "0" at bounding box center [1377, 259] width 176 height 26
type input "004"
type input "4"
type input "0.040"
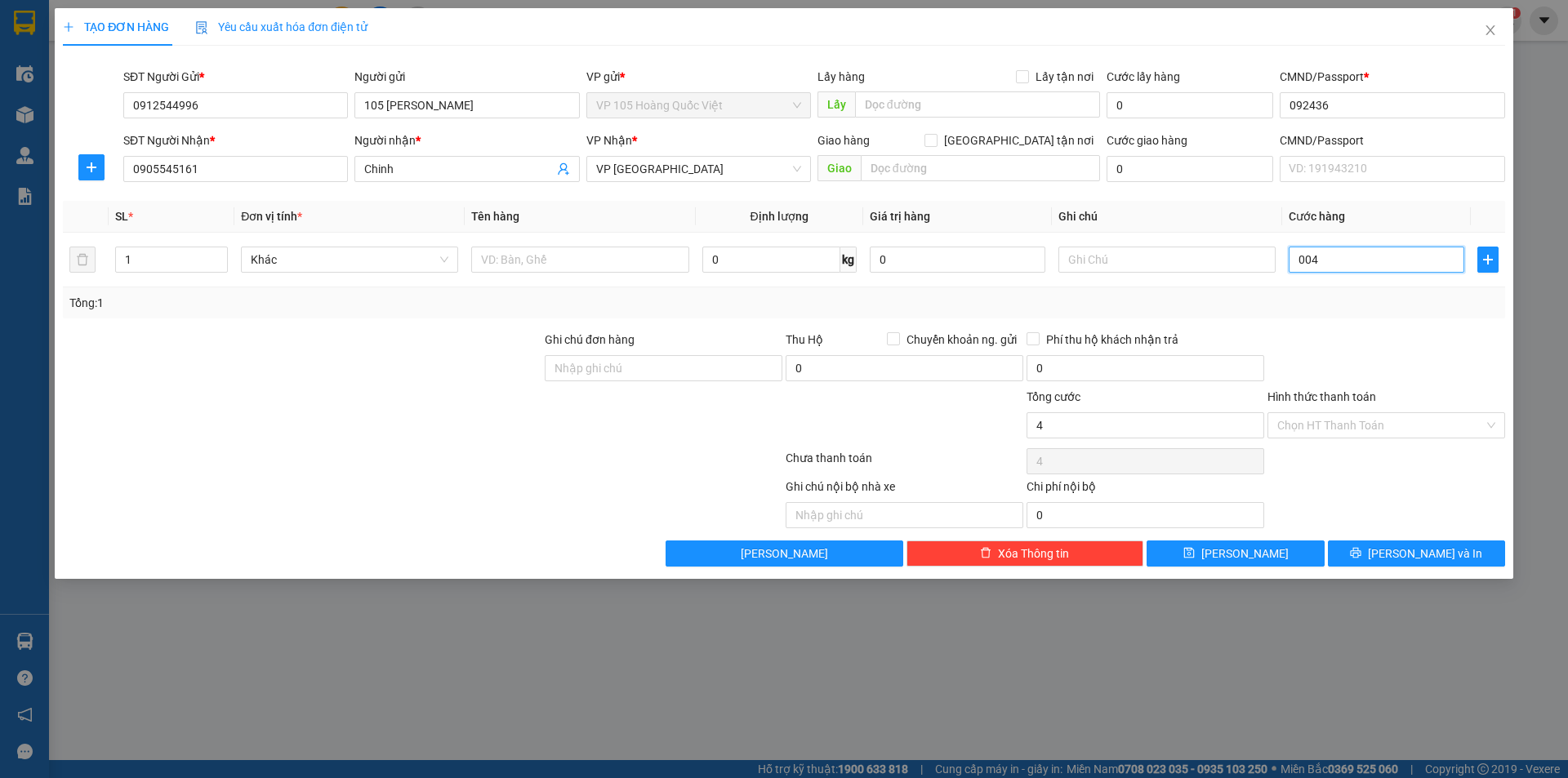
type input "40"
type input "00.400"
type input "400"
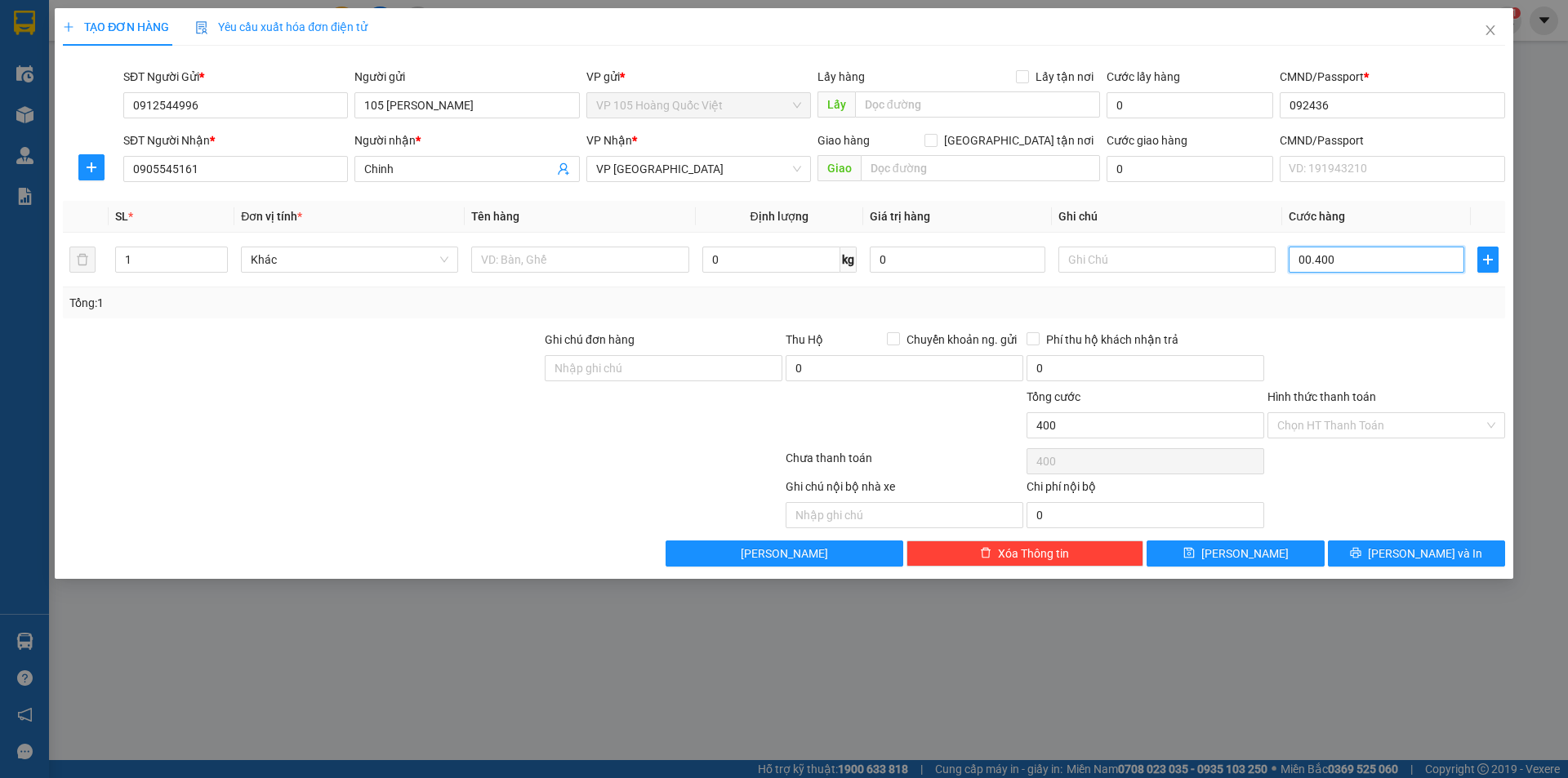
type input "0.004.000"
type input "4.000"
type input "000.040.000"
type input "40.000"
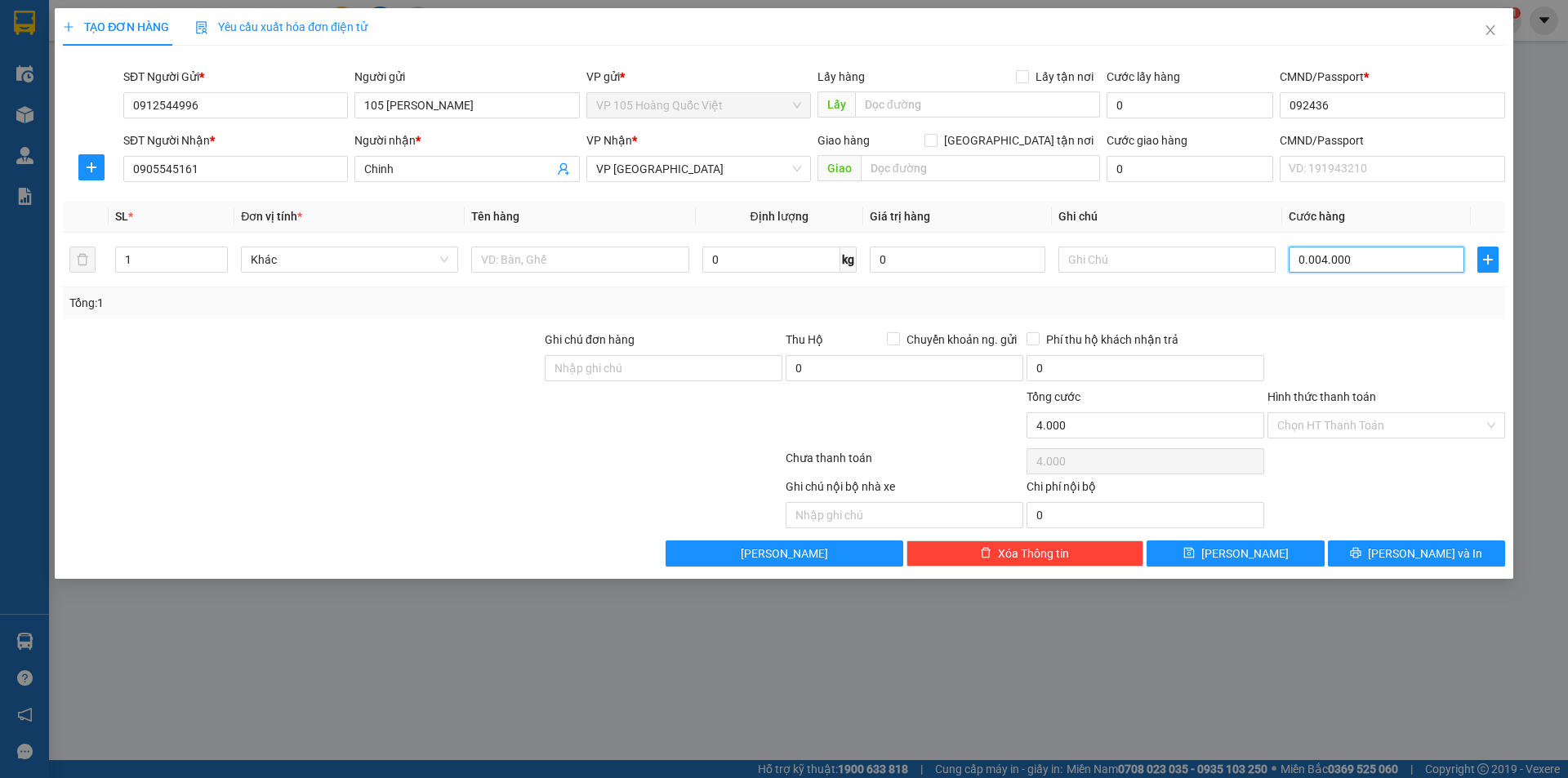
type input "40.000"
type input "00.000.400.000"
type input "400.000"
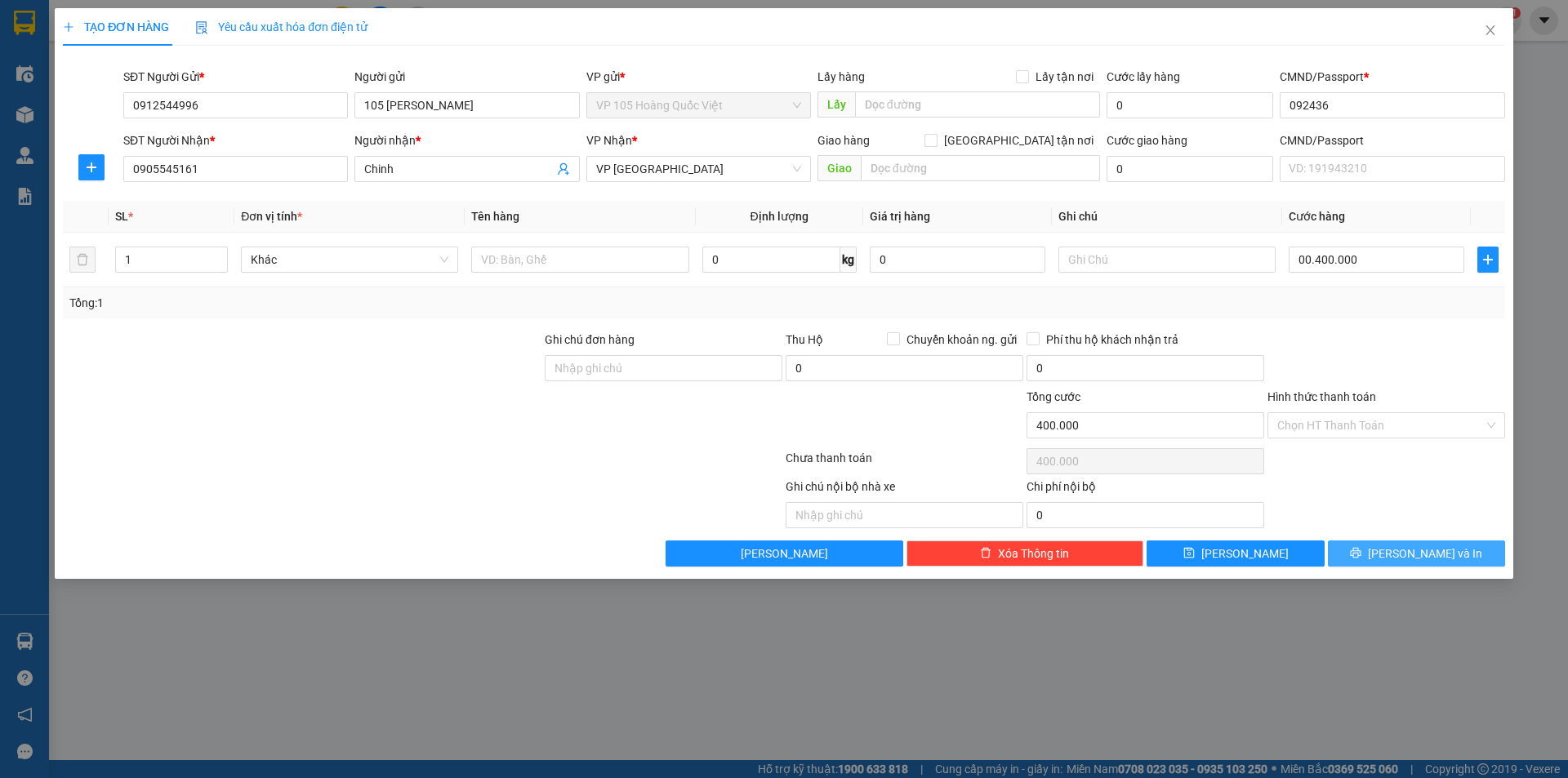
type input "400.000"
click at [1369, 556] on button "Lưu và In" at bounding box center [1416, 553] width 177 height 26
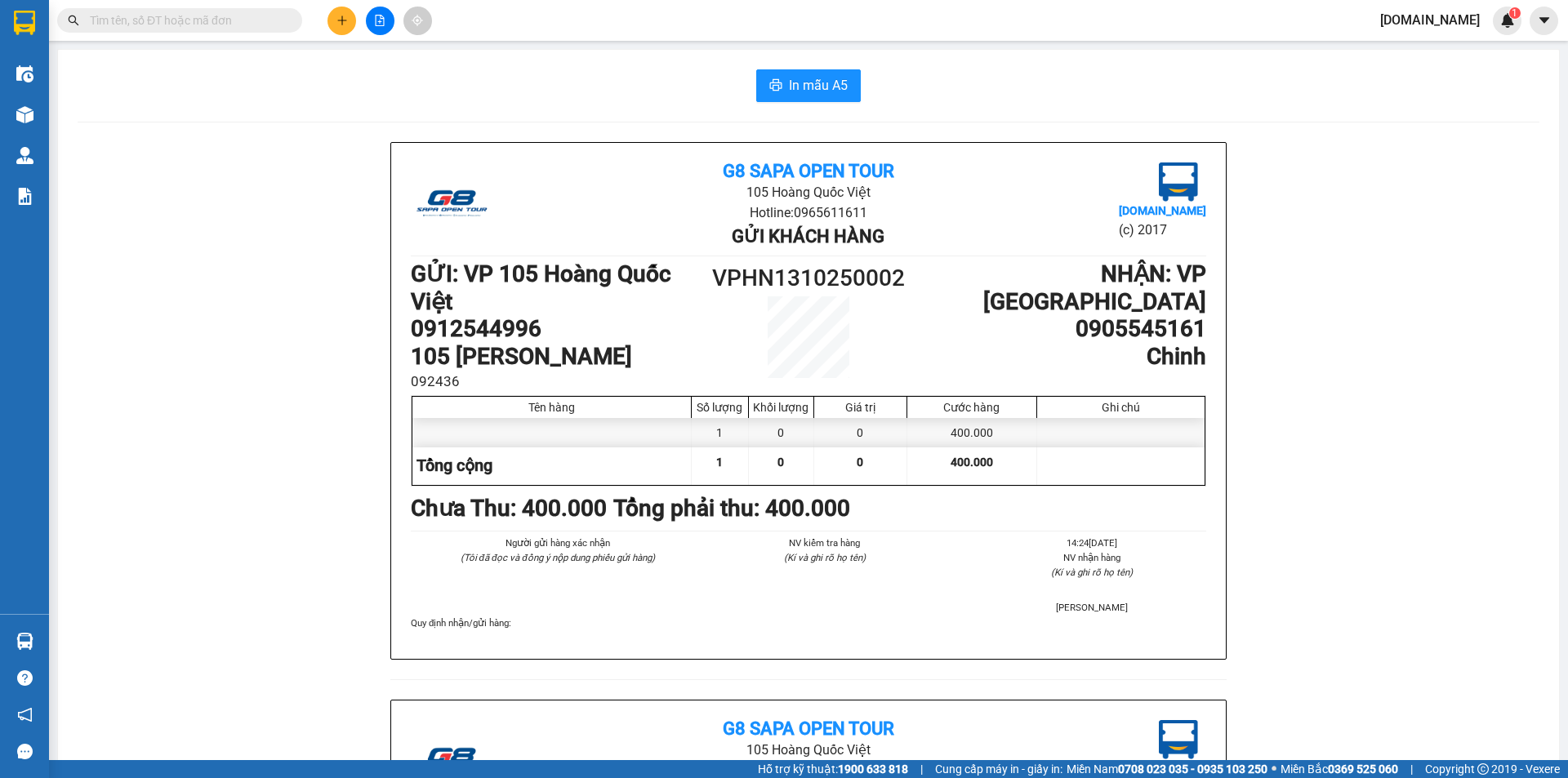
click at [936, 501] on div "Chưa Thu : 400.000 Tổng phải thu: 400.000" at bounding box center [808, 509] width 795 height 36
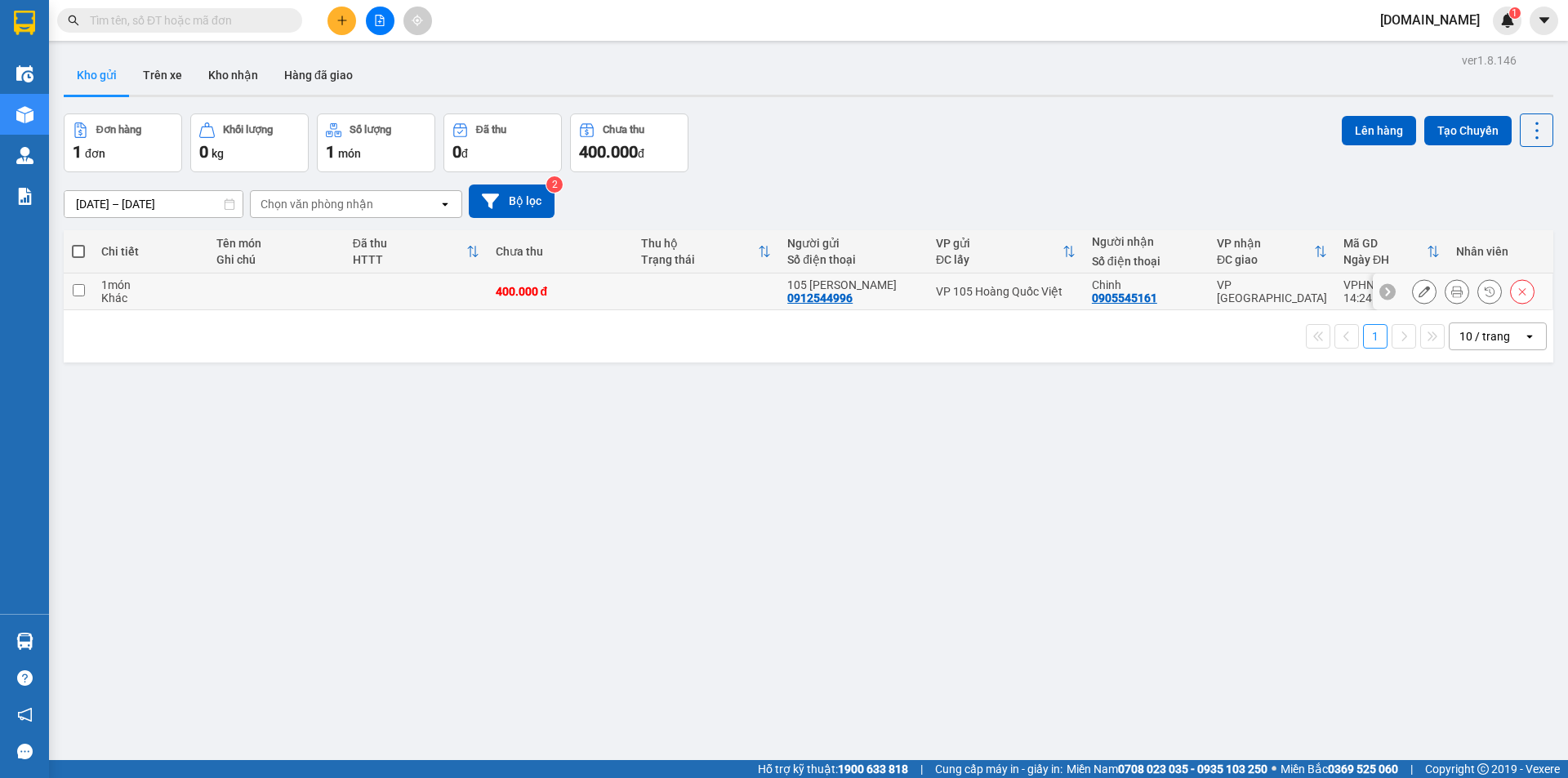
click at [668, 296] on td at bounding box center [706, 292] width 146 height 37
checkbox input "true"
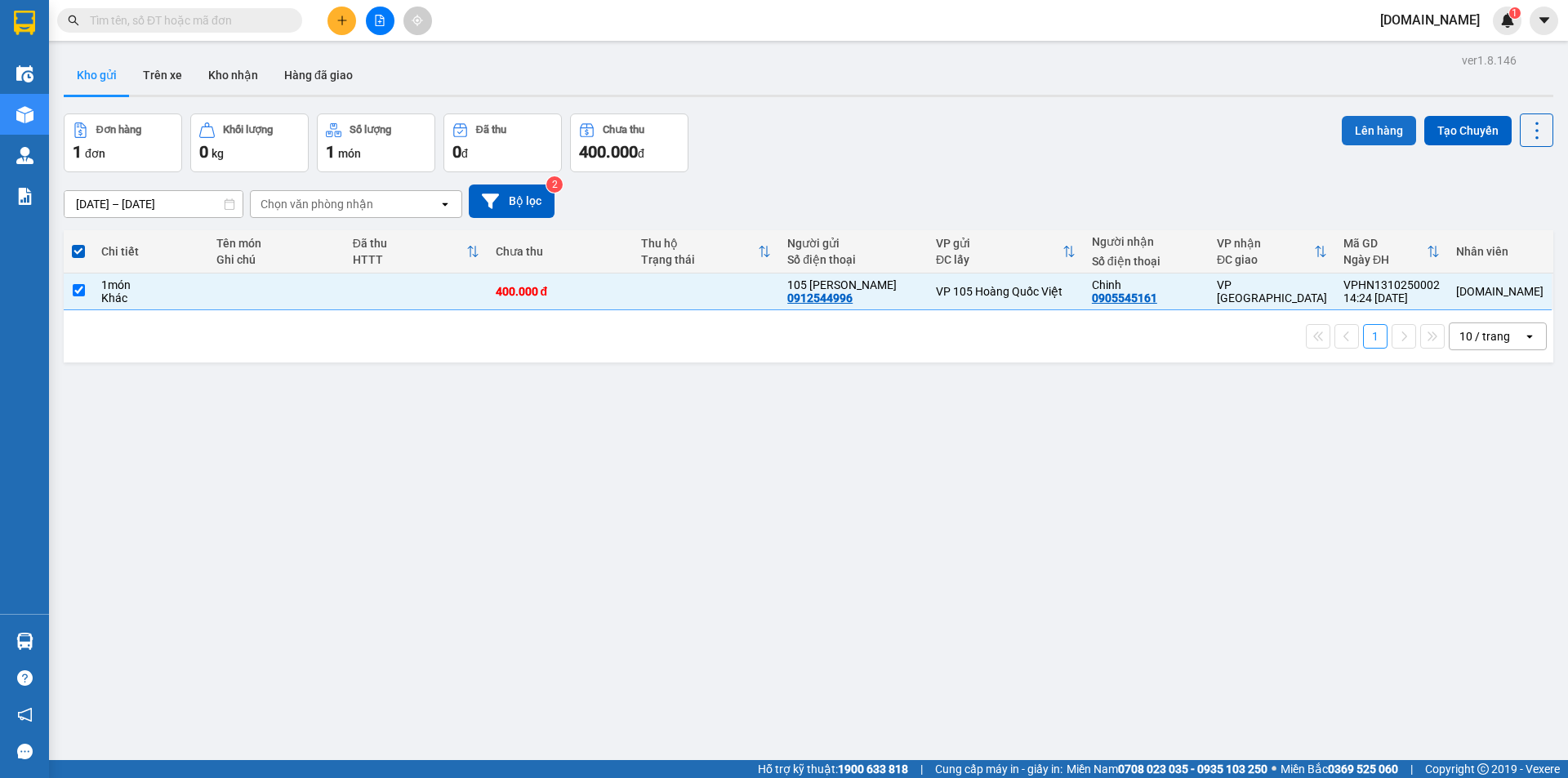
click at [1358, 126] on button "Lên hàng" at bounding box center [1378, 131] width 74 height 29
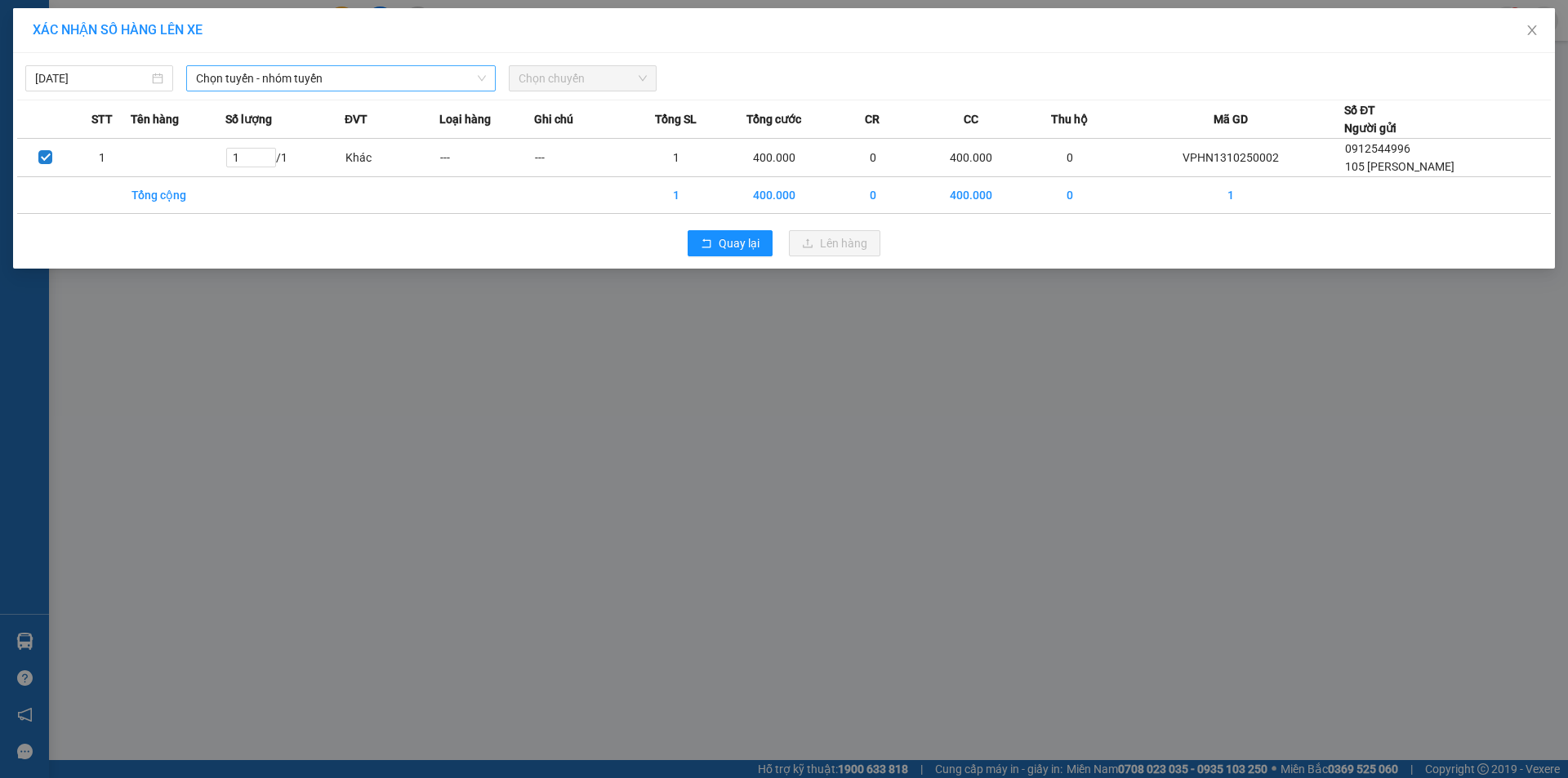
click at [337, 78] on span "Chọn tuyến - nhóm tuyến" at bounding box center [340, 78] width 289 height 24
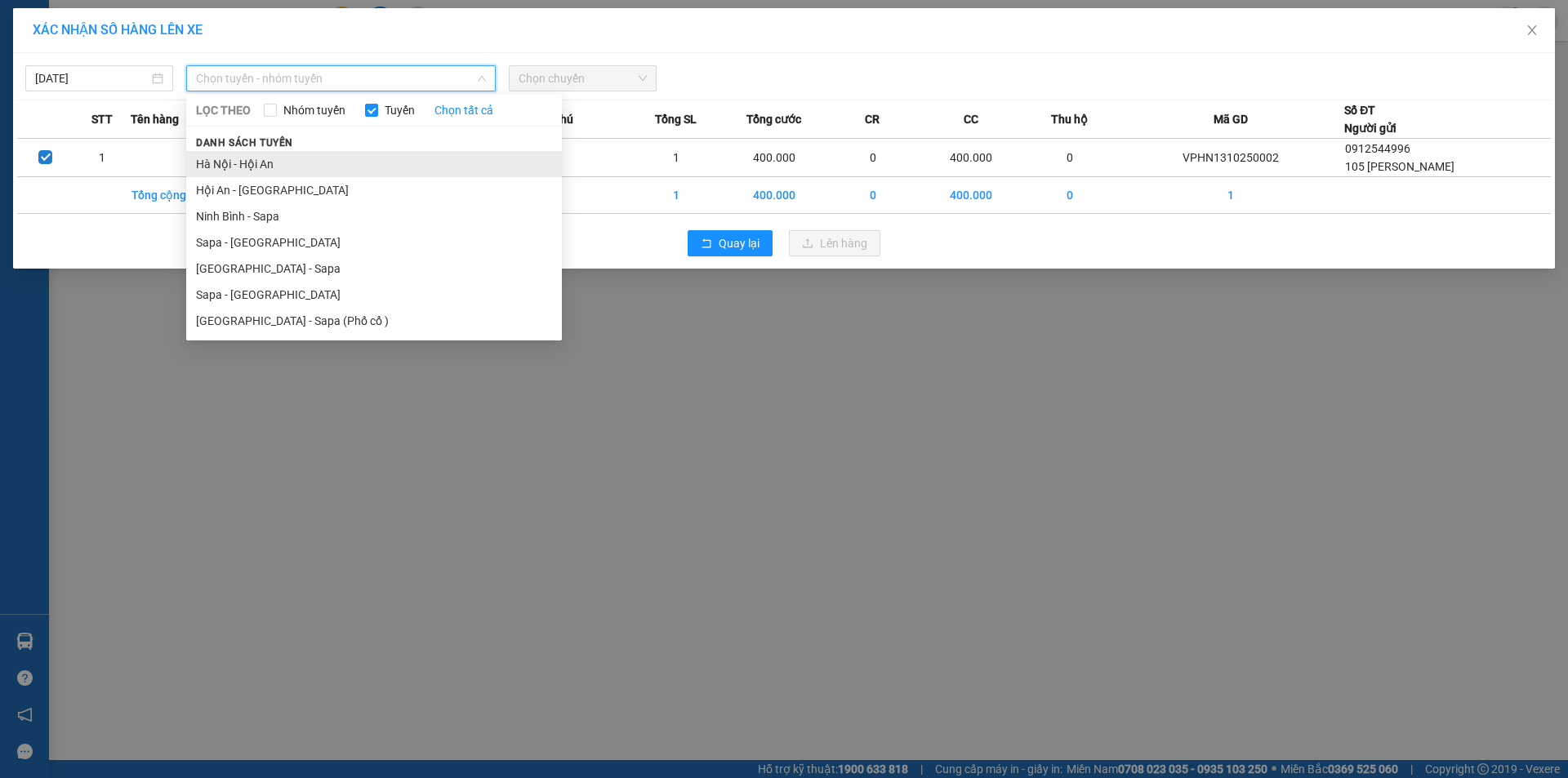
click at [366, 161] on li "Hà Nội - Hội An" at bounding box center [374, 164] width 376 height 26
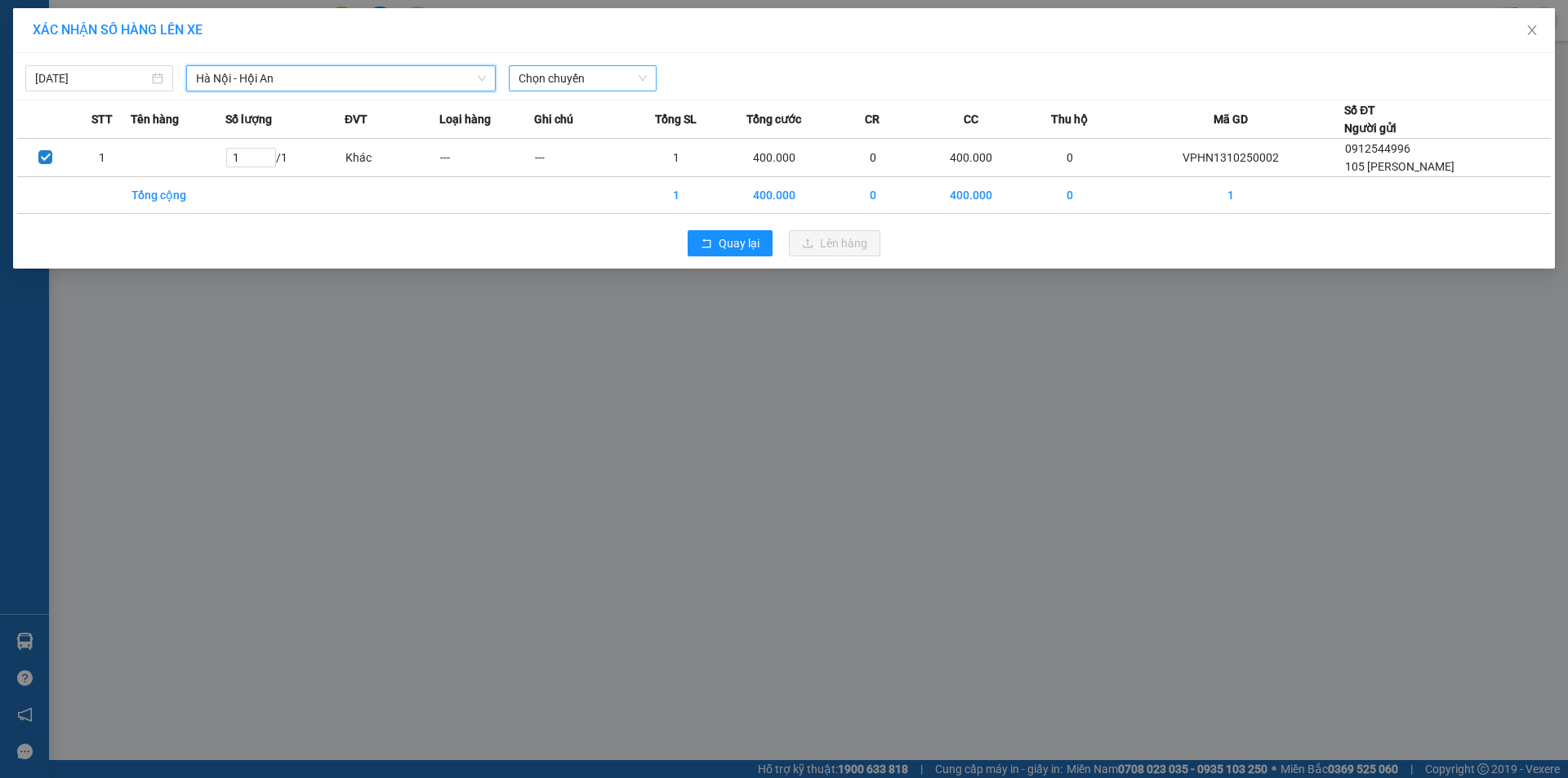
click at [525, 78] on span "Chọn chuyến" at bounding box center [582, 78] width 128 height 24
click at [91, 77] on input "13/10/2025" at bounding box center [92, 78] width 114 height 18
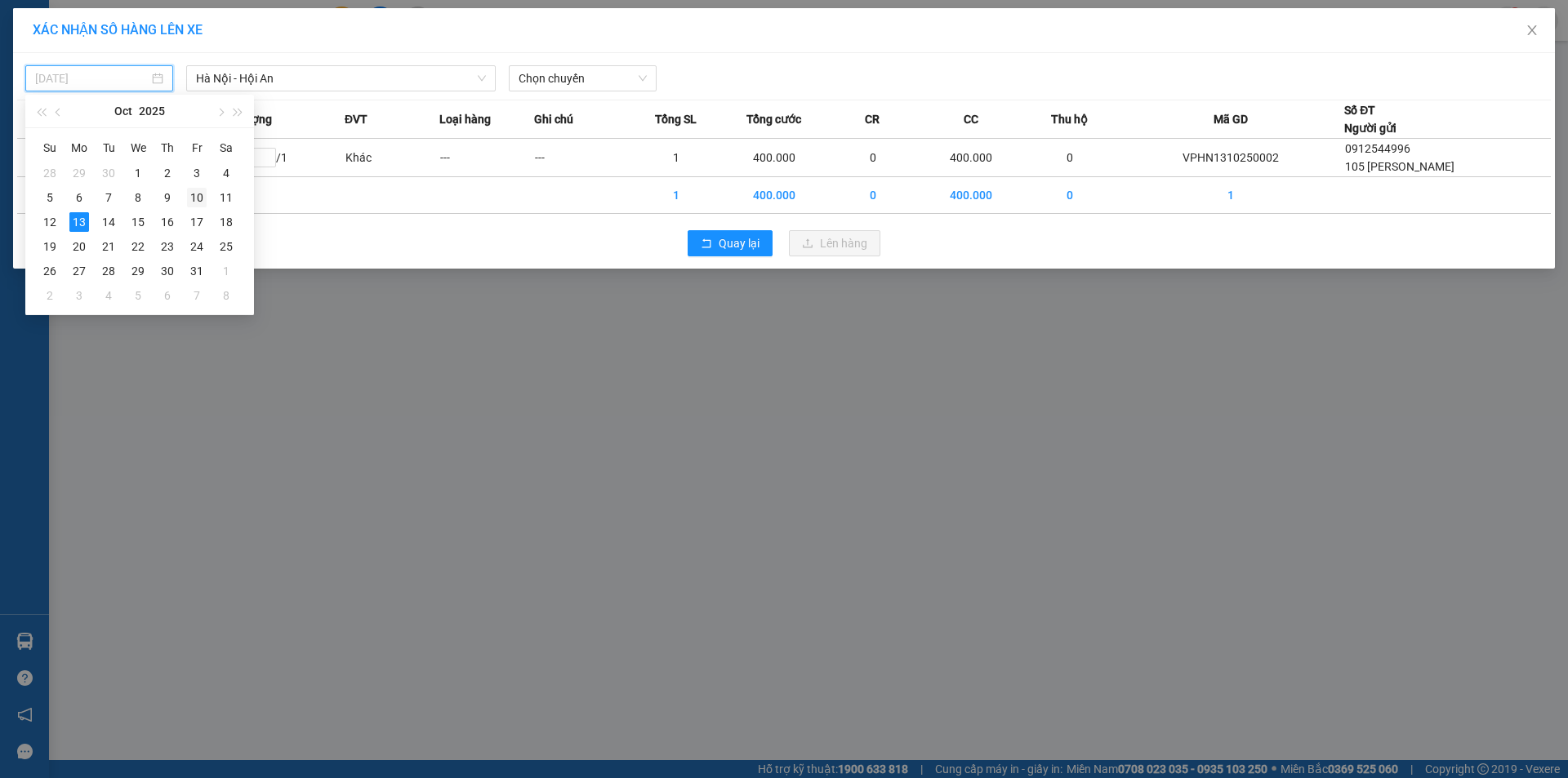
click at [203, 196] on div "10" at bounding box center [196, 197] width 20 height 20
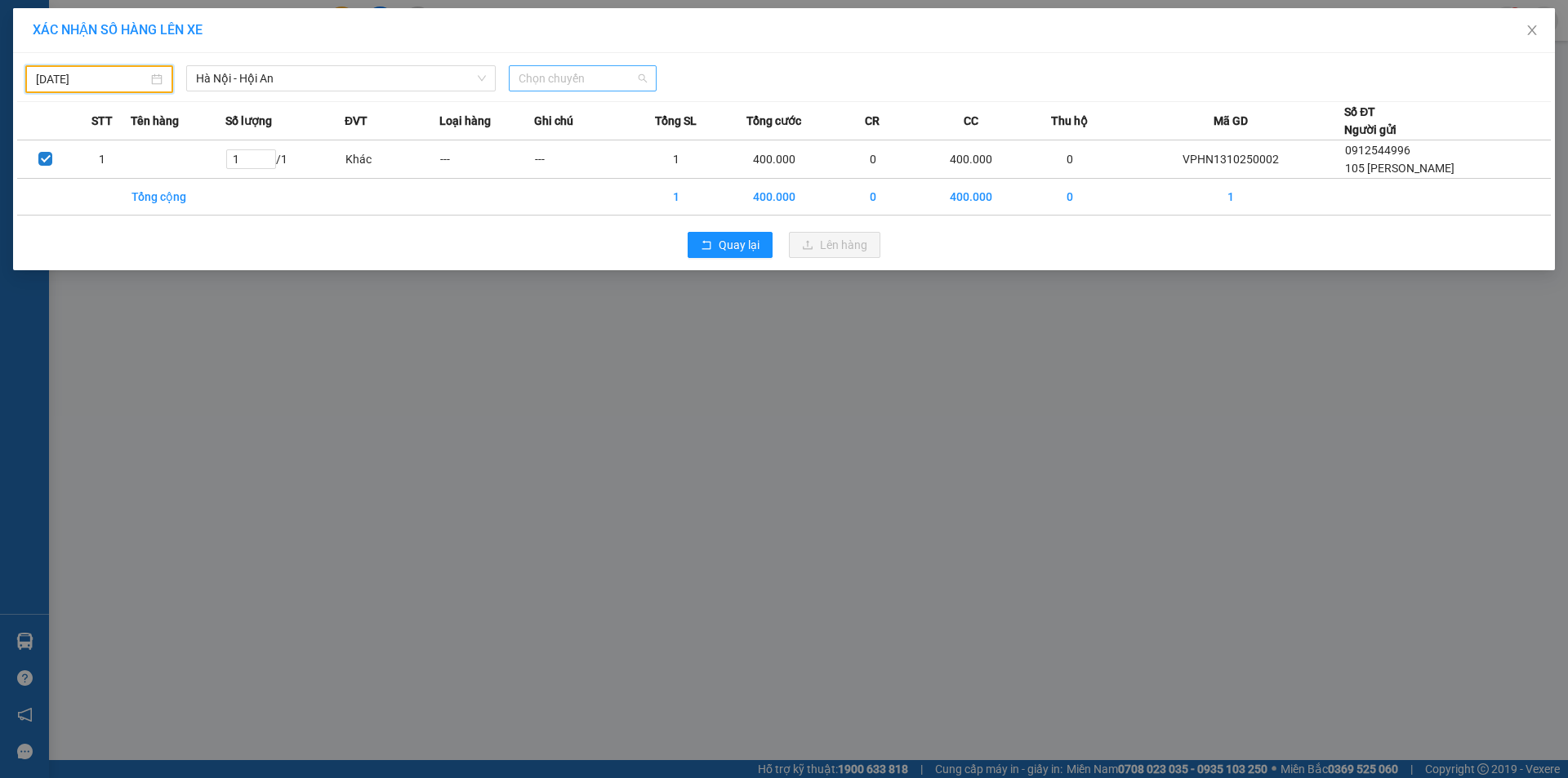
click at [603, 79] on span "Chọn chuyến" at bounding box center [582, 78] width 128 height 24
click at [757, 69] on div at bounding box center [978, 79] width 635 height 28
click at [94, 72] on input "10/10/2025" at bounding box center [92, 79] width 112 height 18
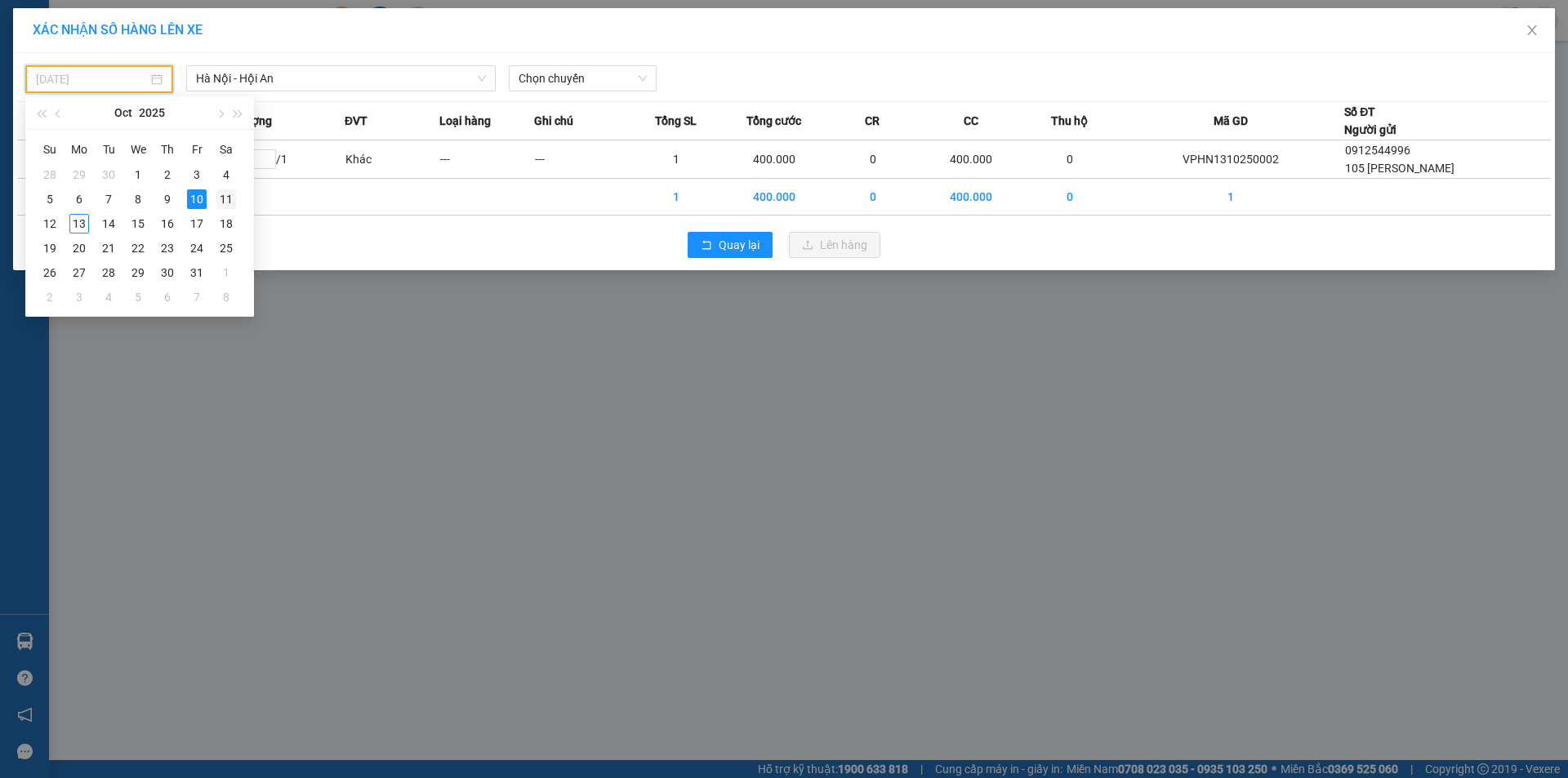
click at [222, 199] on div "11" at bounding box center [226, 199] width 20 height 20
type input "11/10/2025"
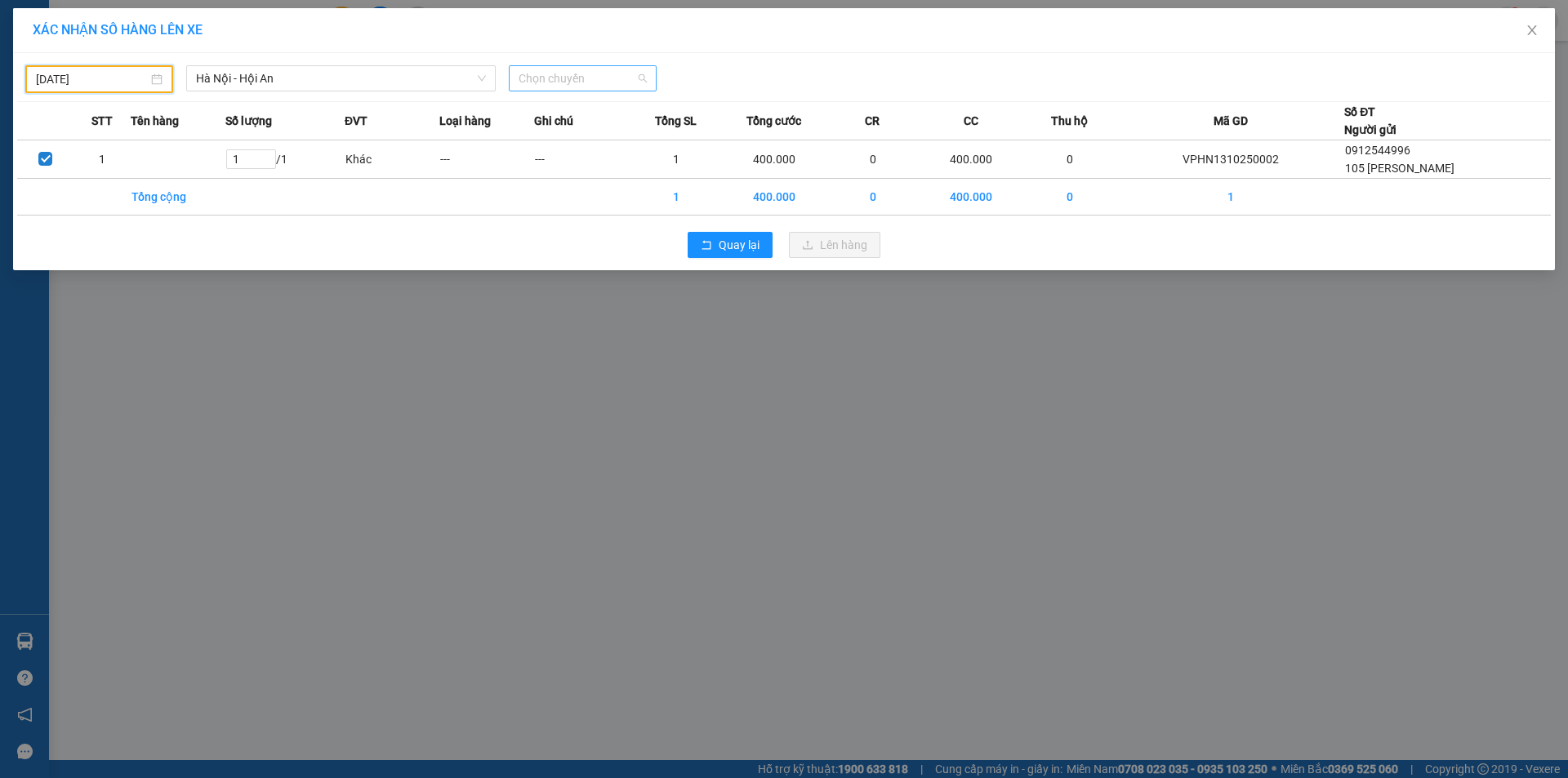
click at [598, 80] on span "Chọn chuyến" at bounding box center [582, 78] width 128 height 24
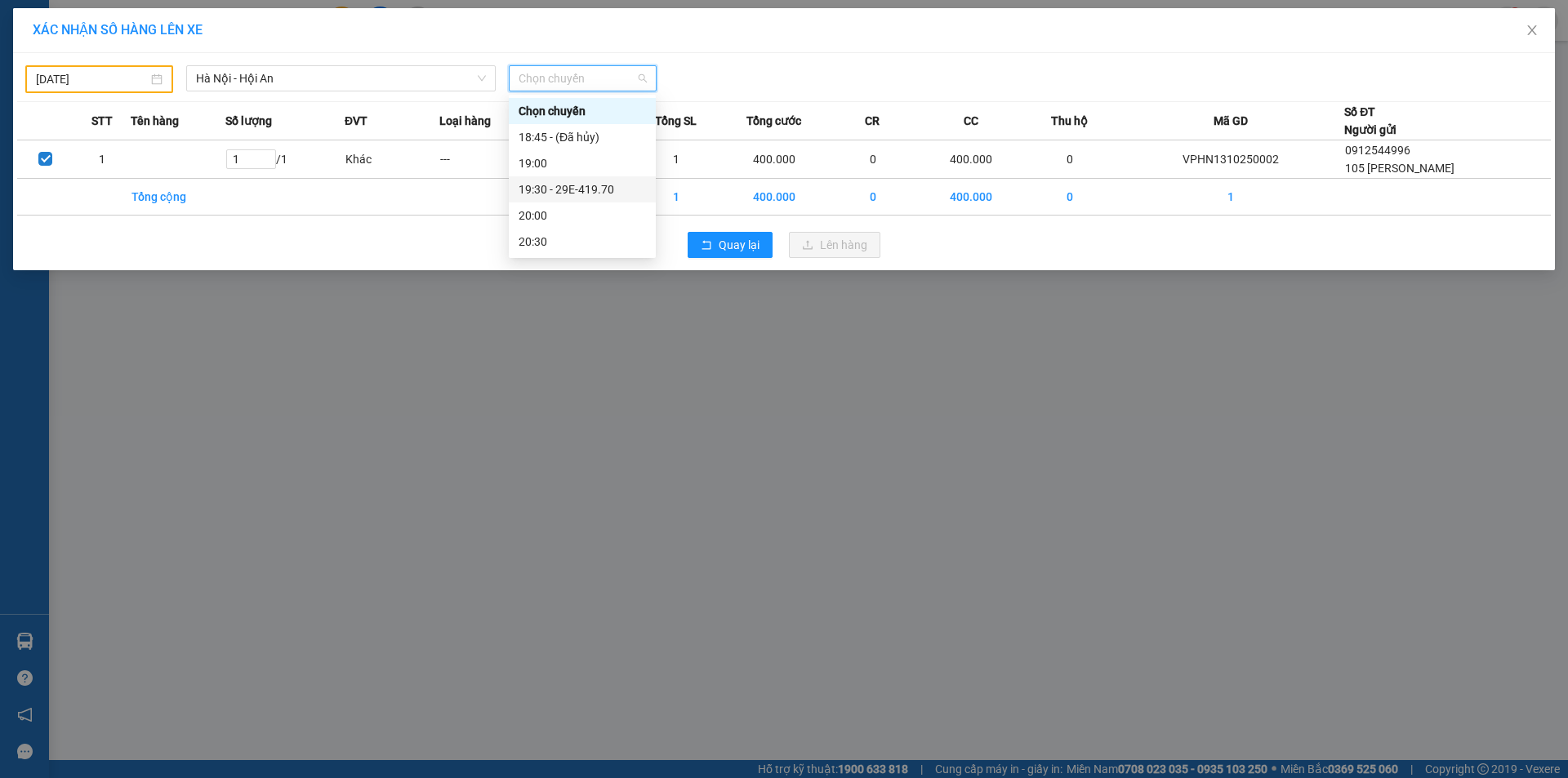
click at [611, 190] on div "19:30 - 29E-419.70" at bounding box center [582, 189] width 128 height 18
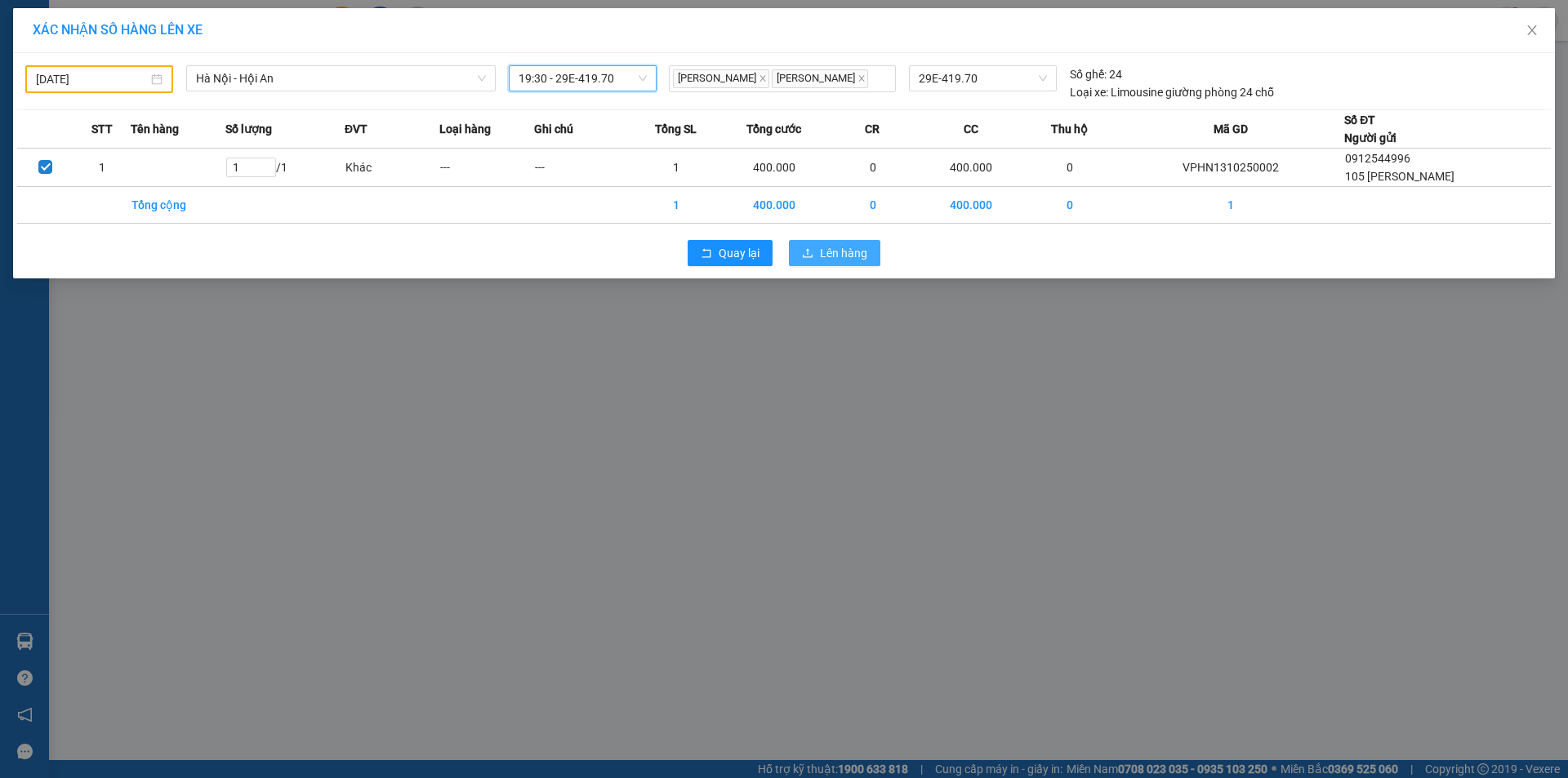
click at [822, 251] on span "Lên hàng" at bounding box center [843, 252] width 47 height 18
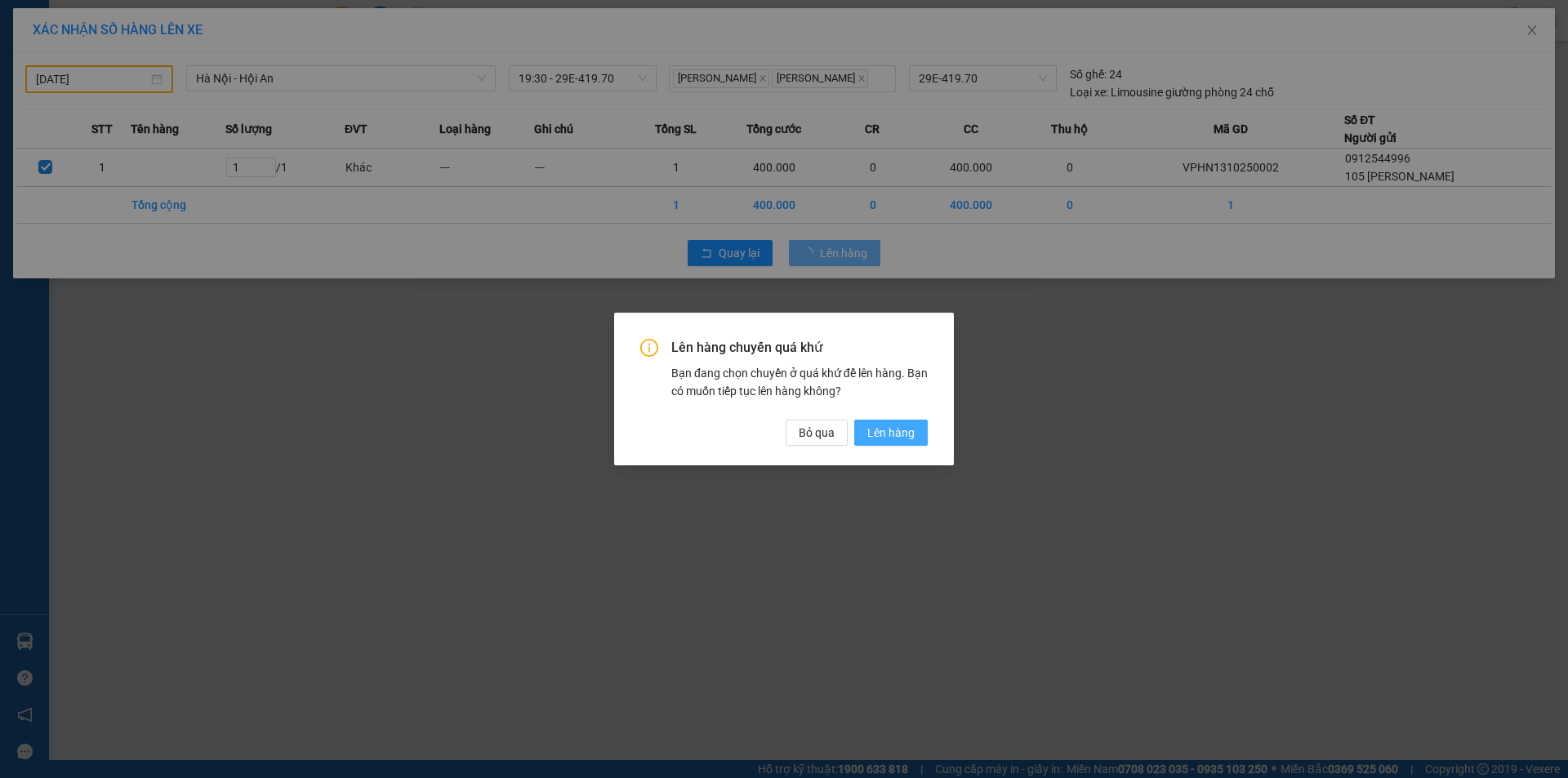
click at [893, 439] on span "Lên hàng" at bounding box center [891, 433] width 47 height 18
